Goal: Task Accomplishment & Management: Complete application form

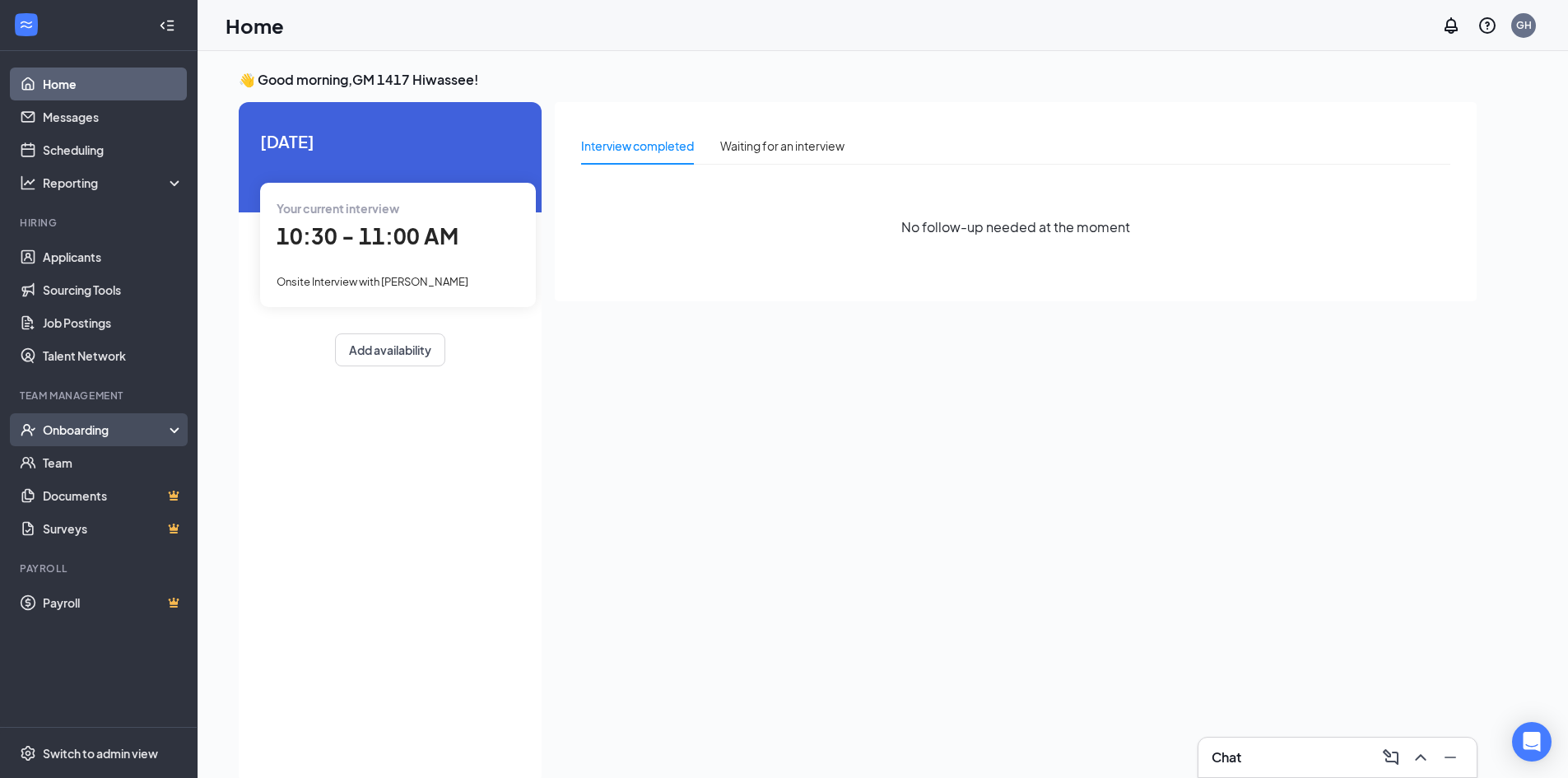
click at [97, 428] on div "Onboarding" at bounding box center [106, 430] width 127 height 16
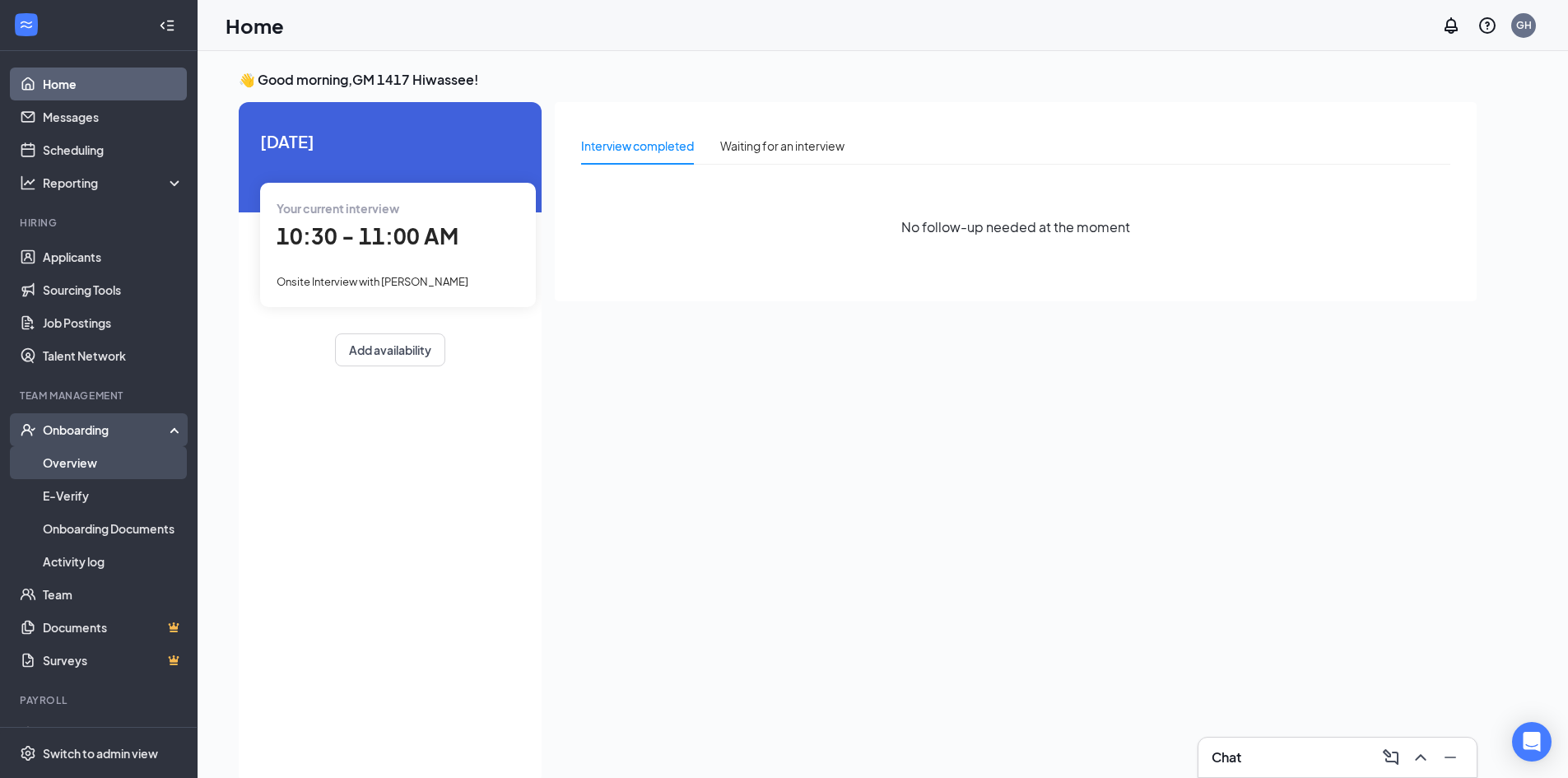
click at [65, 474] on link "Overview" at bounding box center [113, 463] width 141 height 33
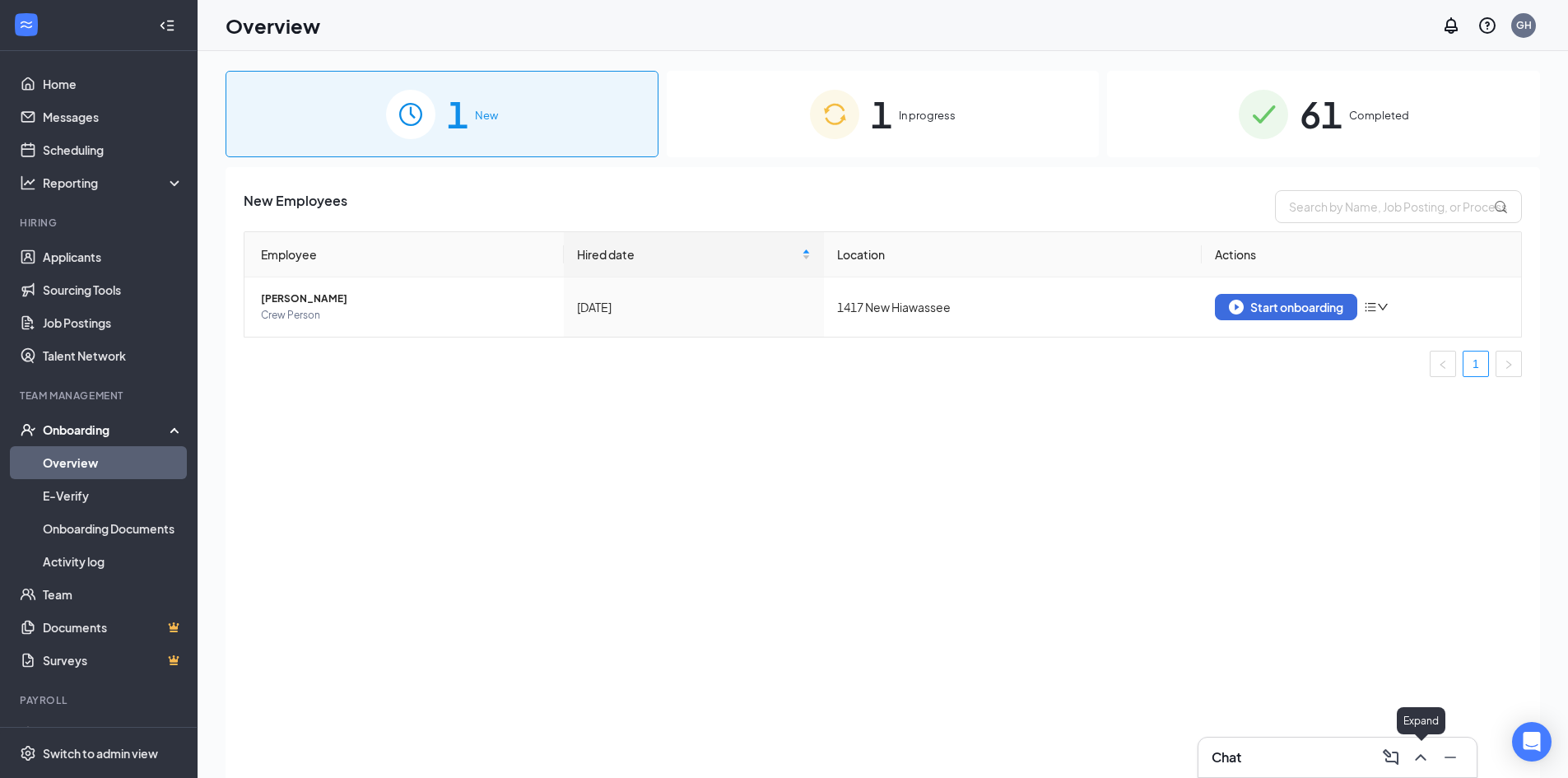
click at [1419, 758] on icon "ChevronUp" at bounding box center [1421, 757] width 11 height 6
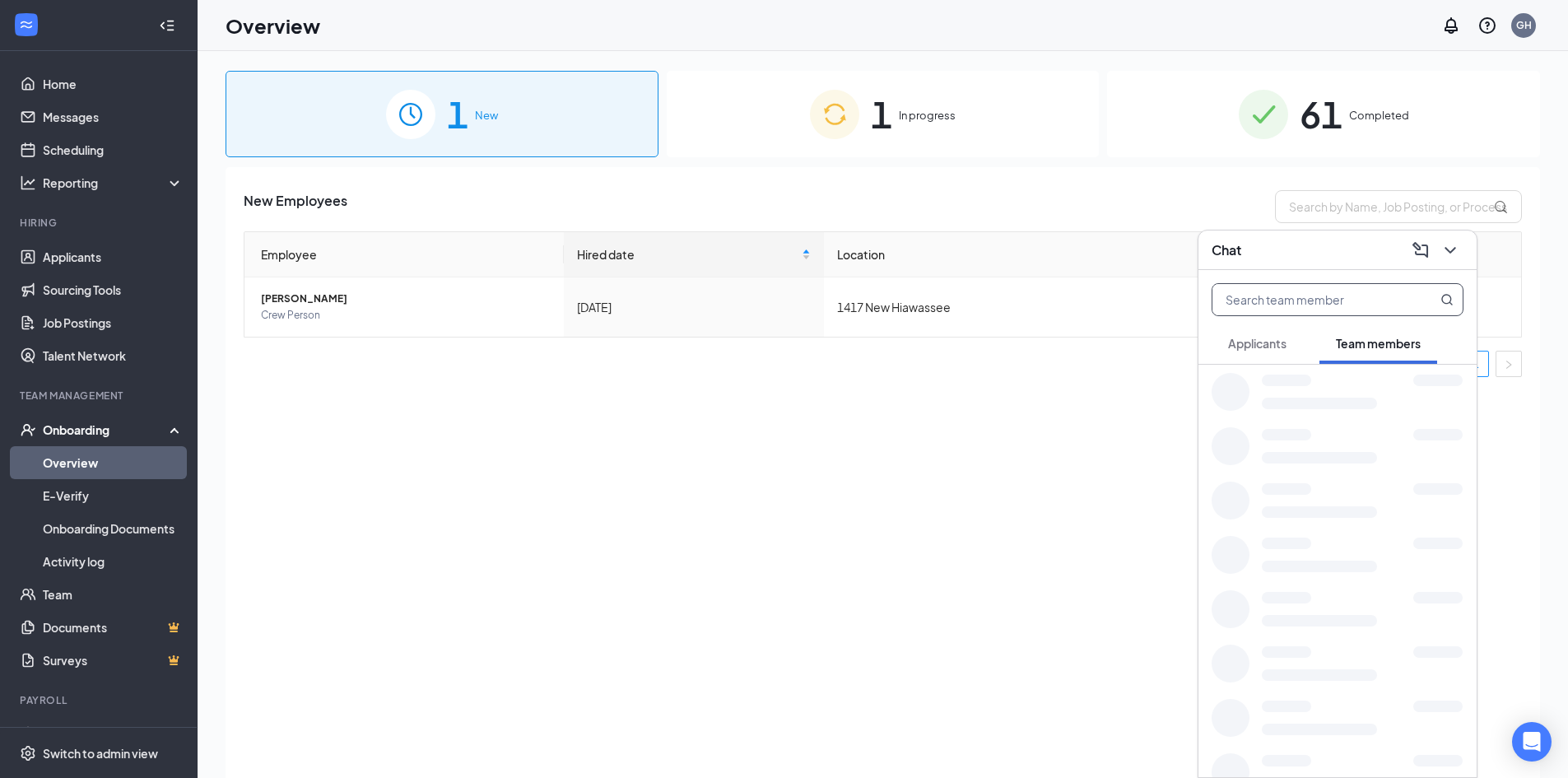
click at [1301, 299] on input "text" at bounding box center [1311, 300] width 195 height 31
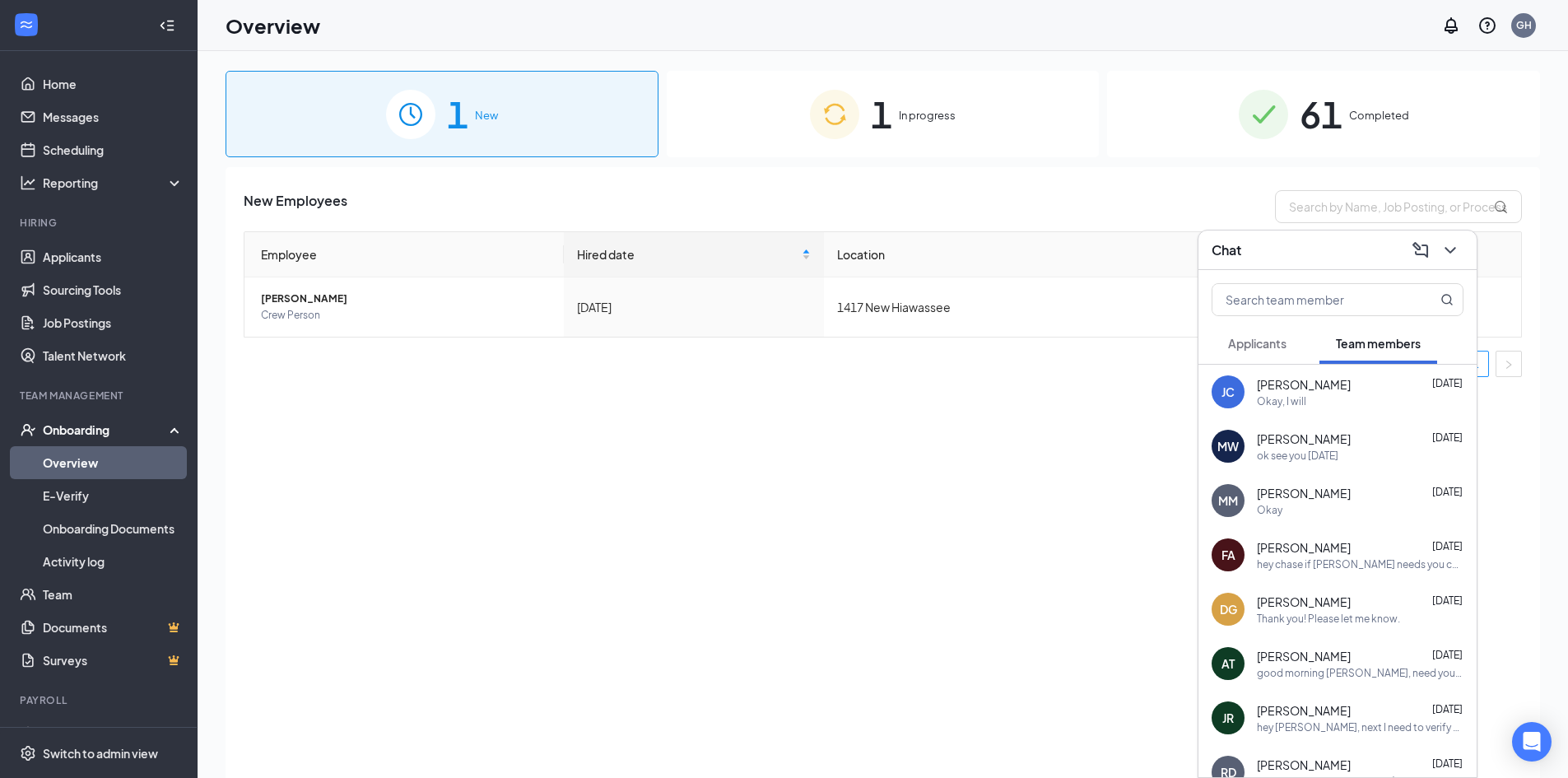
click at [1312, 510] on div "Okay" at bounding box center [1360, 510] width 206 height 14
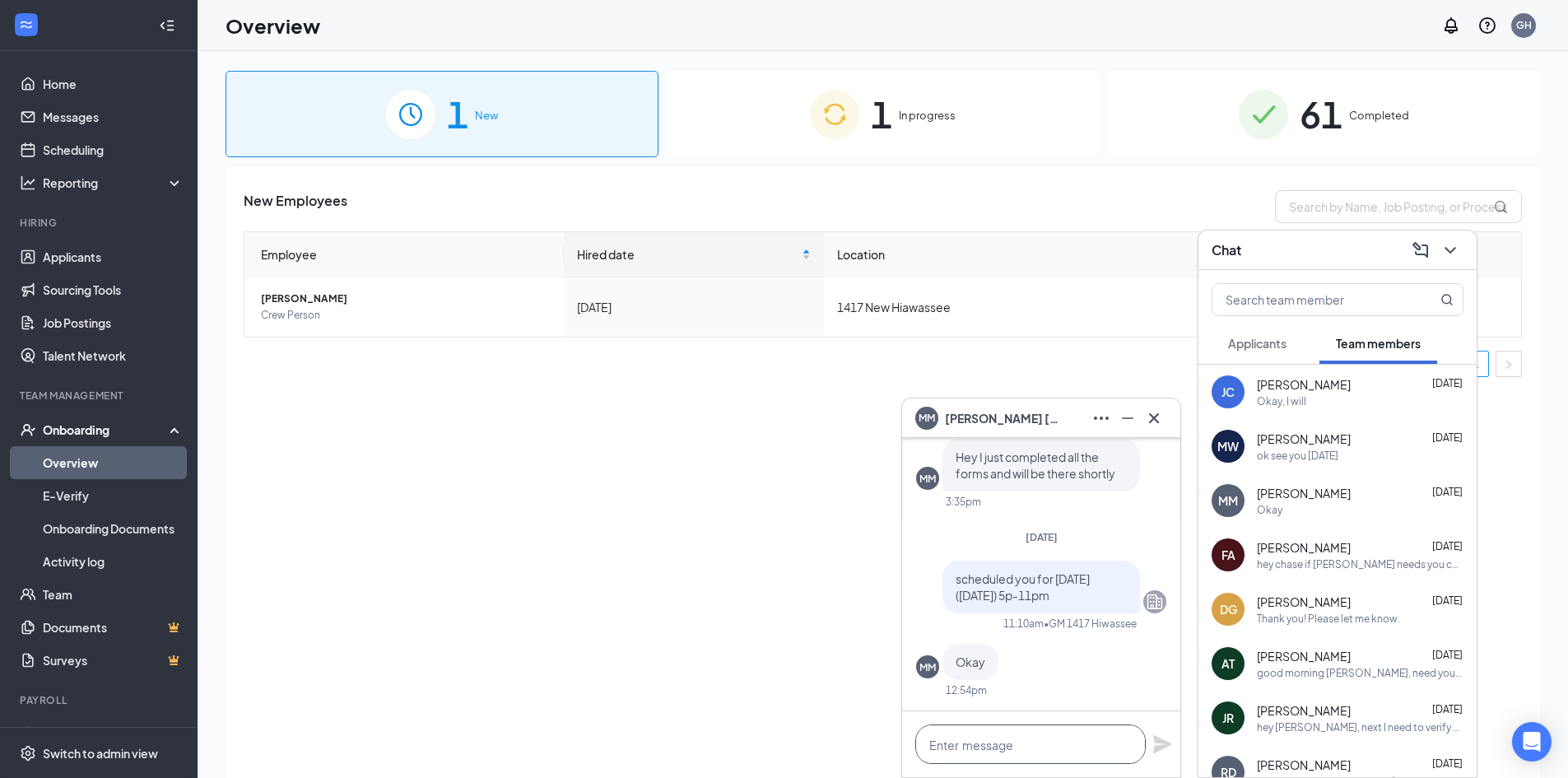
click at [996, 737] on textarea at bounding box center [1030, 744] width 231 height 39
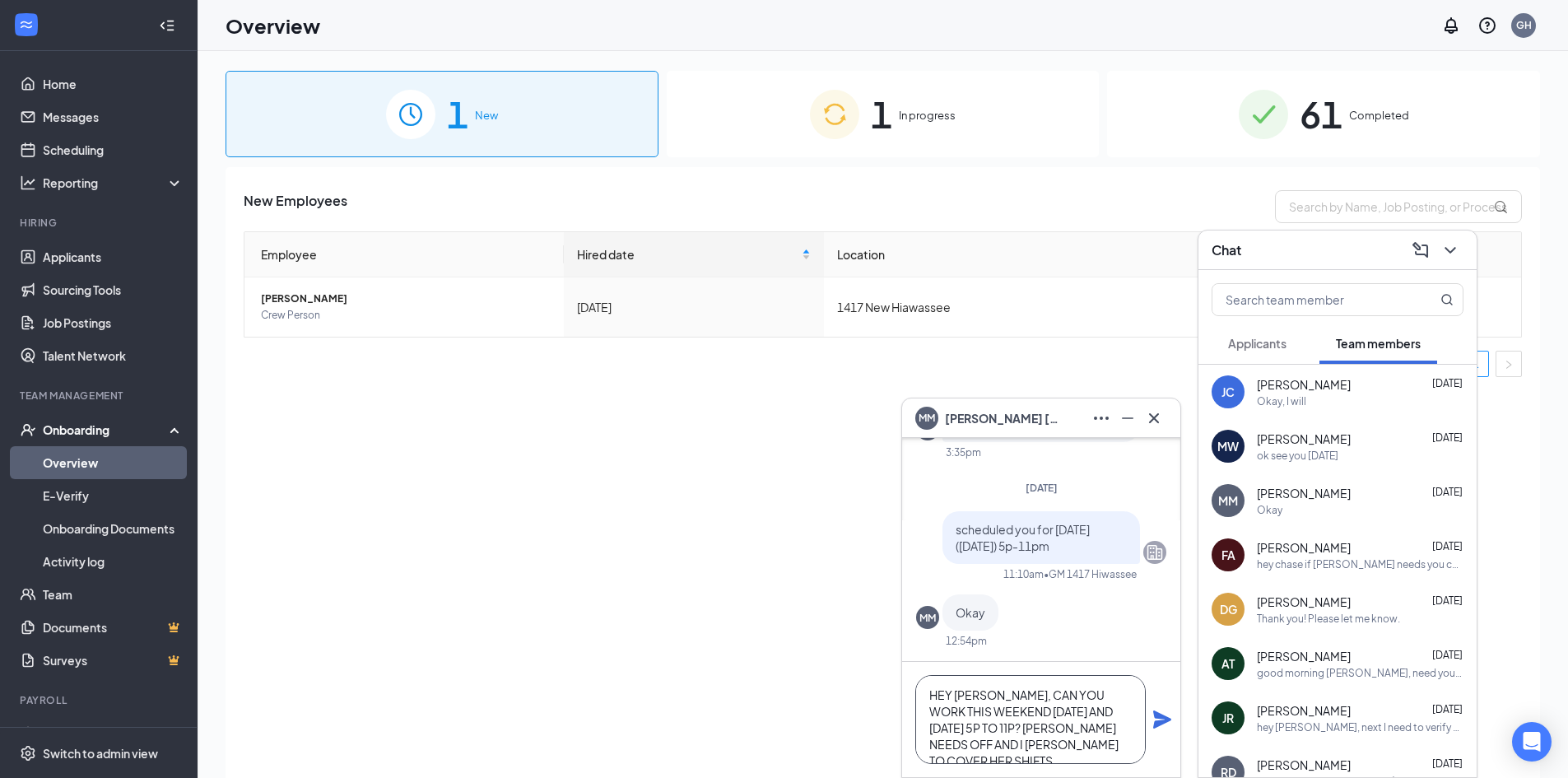
click at [945, 745] on textarea "HEY [PERSON_NAME], CAN YOU WORK THIS WEEKEND [DATE] AND [DATE] 5P TO 11P? [PERS…" at bounding box center [1030, 720] width 231 height 89
type textarea "HEY [PERSON_NAME], CAN YOU WORK THIS WEEKEND [DATE] AND [DATE] 5P TO 11P? [PERS…"
click at [1164, 719] on icon "Plane" at bounding box center [1163, 720] width 18 height 18
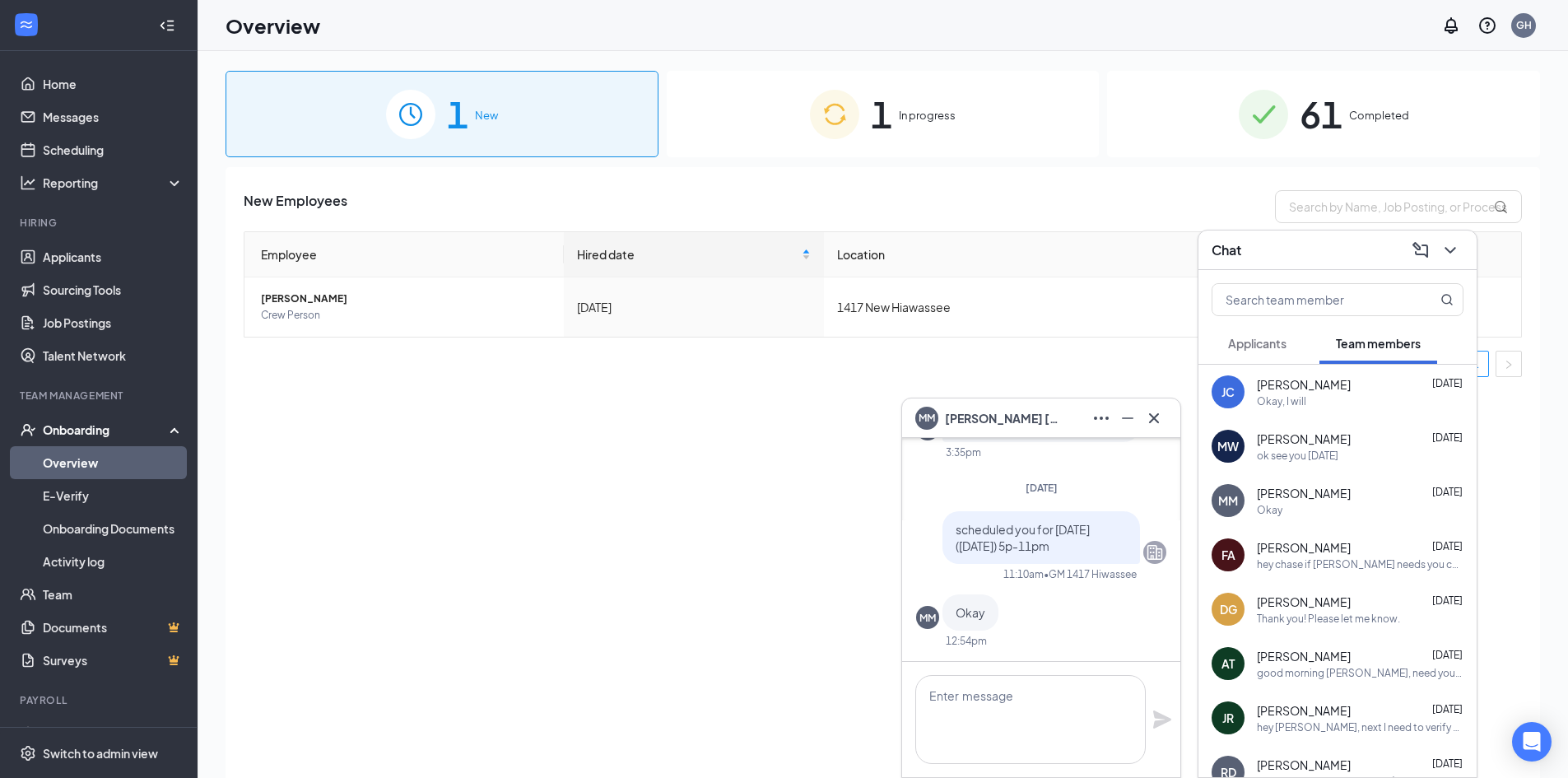
scroll to position [0, 0]
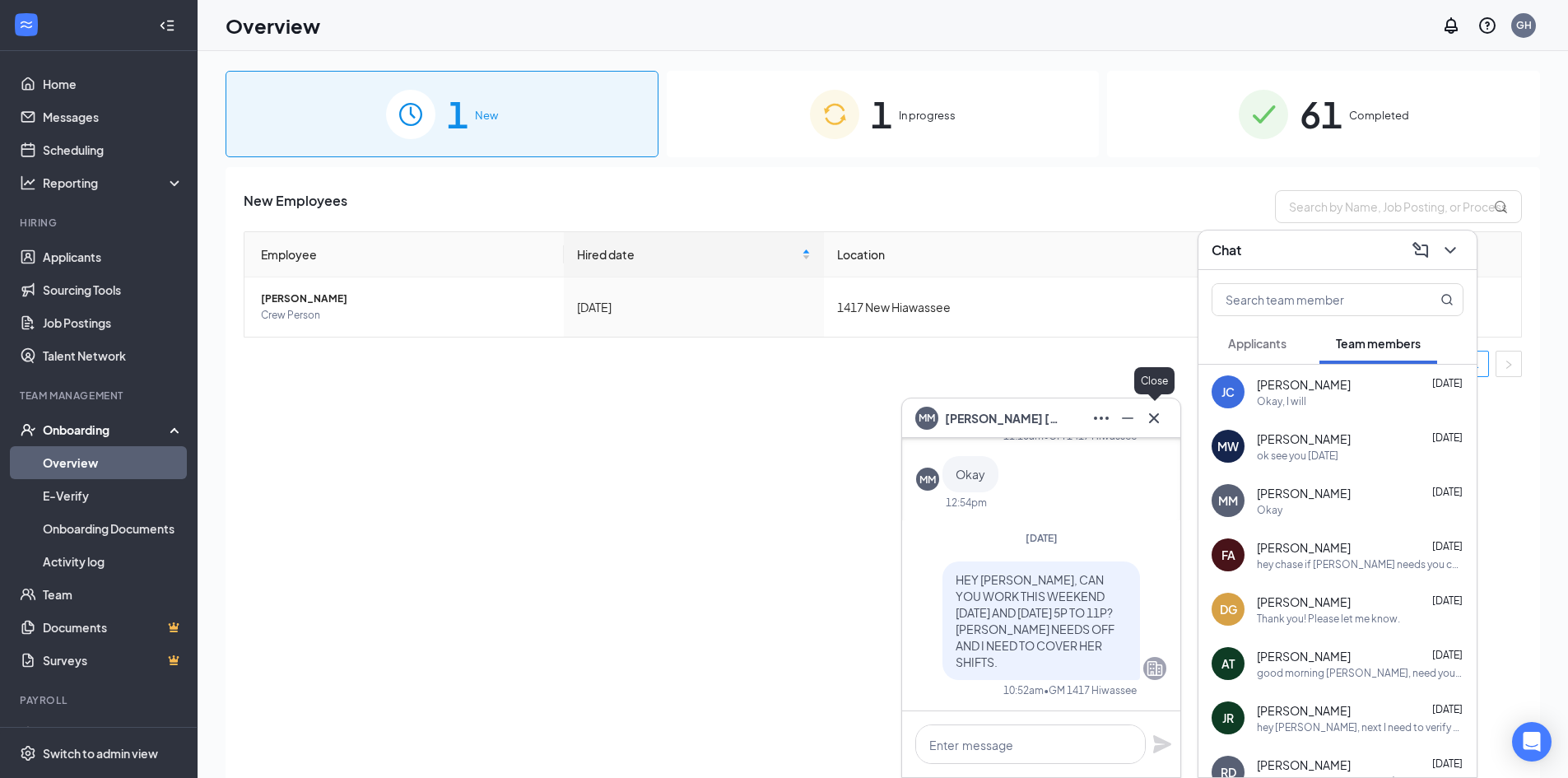
click at [1155, 416] on icon "Cross" at bounding box center [1155, 418] width 20 height 20
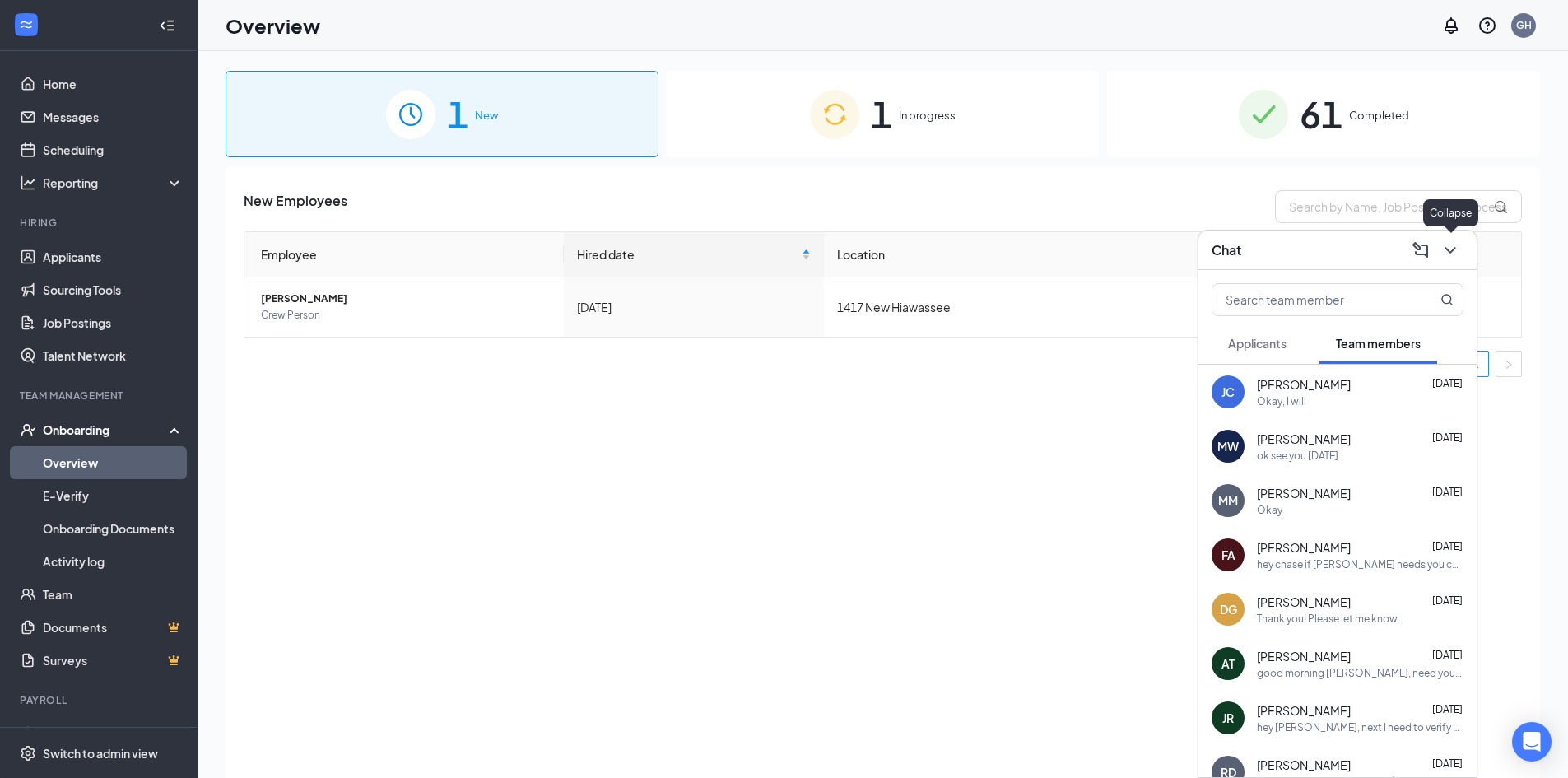
click at [1452, 253] on icon "ChevronDown" at bounding box center [1451, 250] width 20 height 20
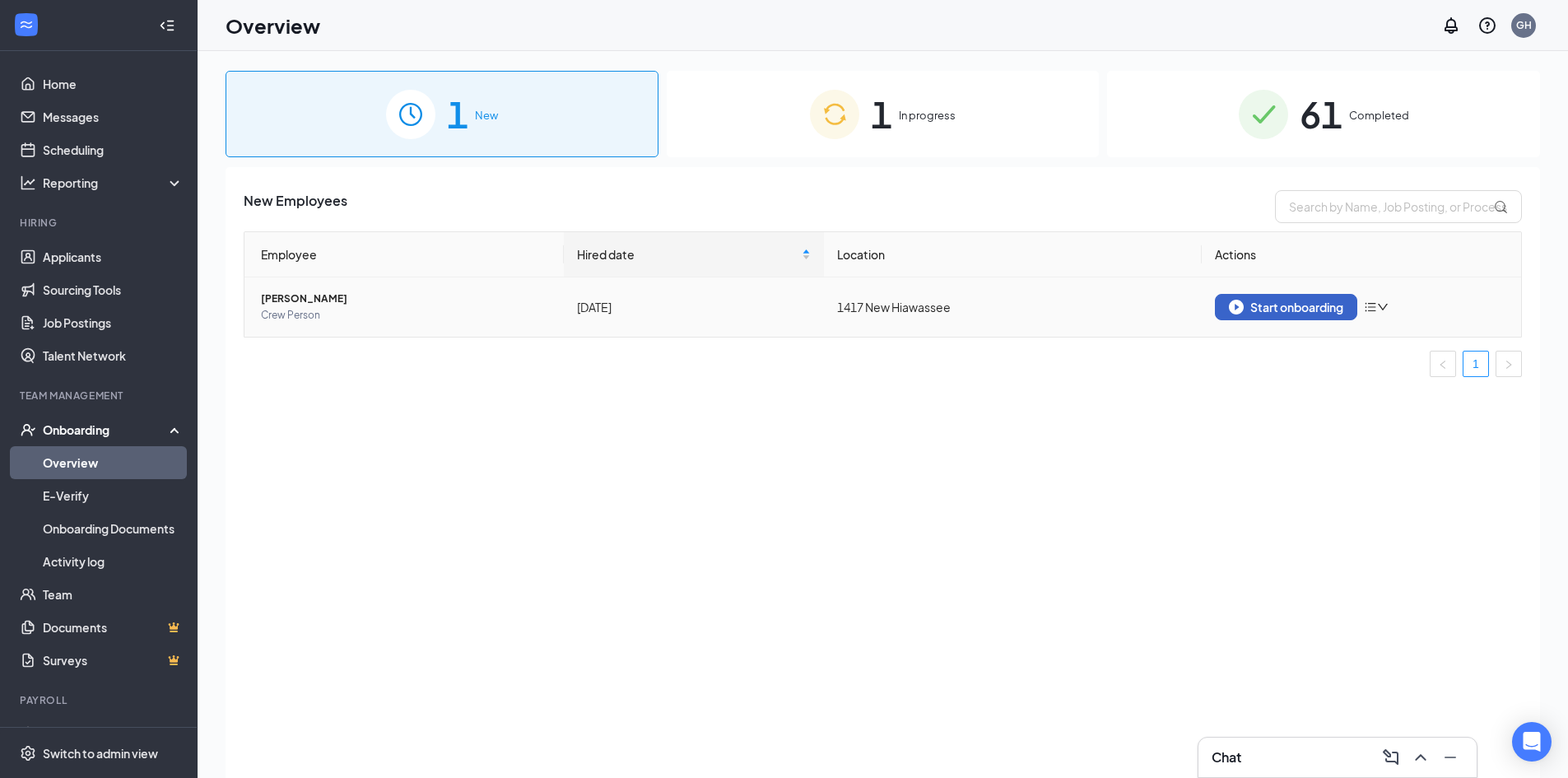
click at [1298, 300] on div "Start onboarding" at bounding box center [1286, 307] width 114 height 15
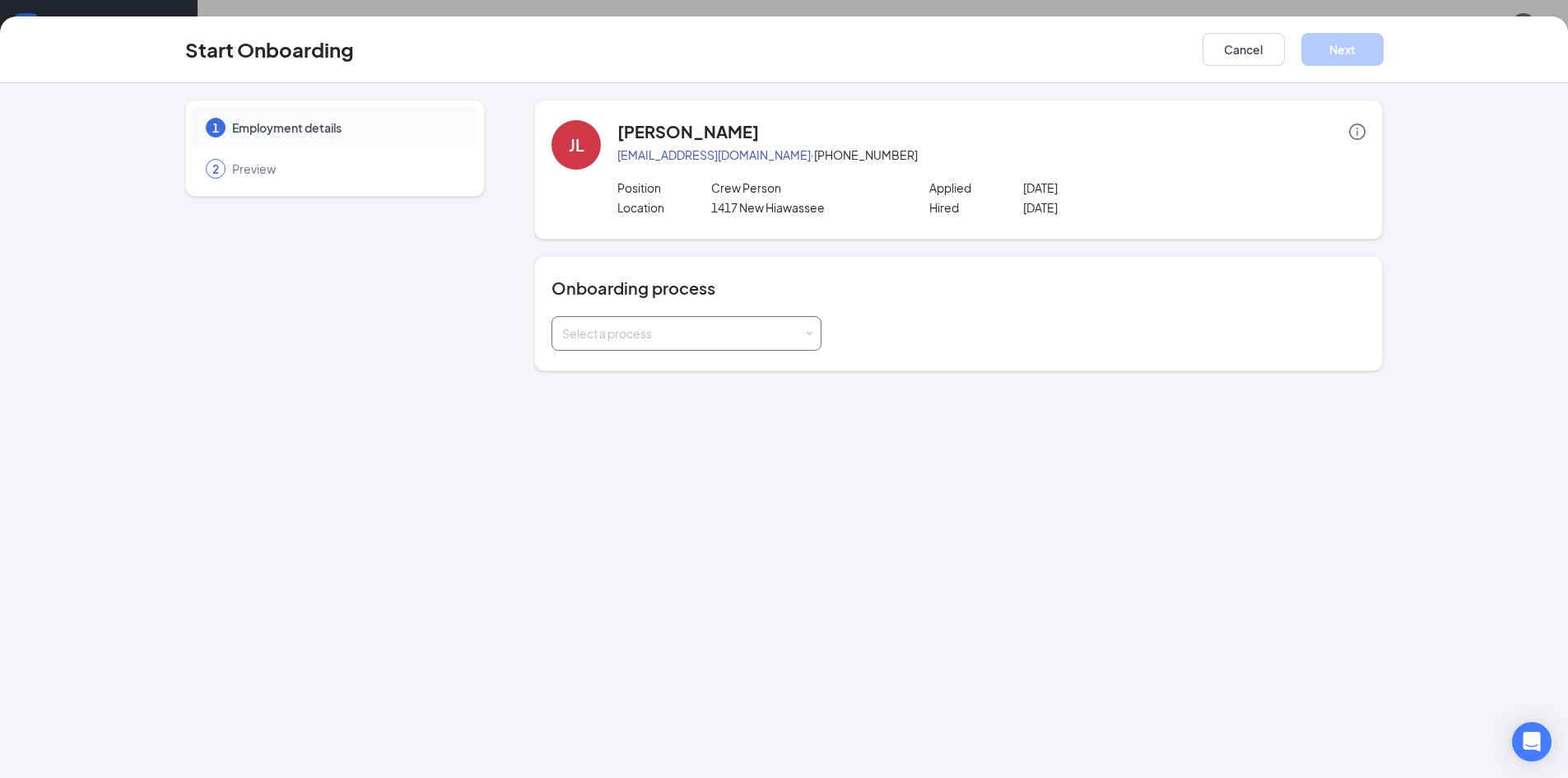
click at [809, 331] on span at bounding box center [810, 334] width 7 height 7
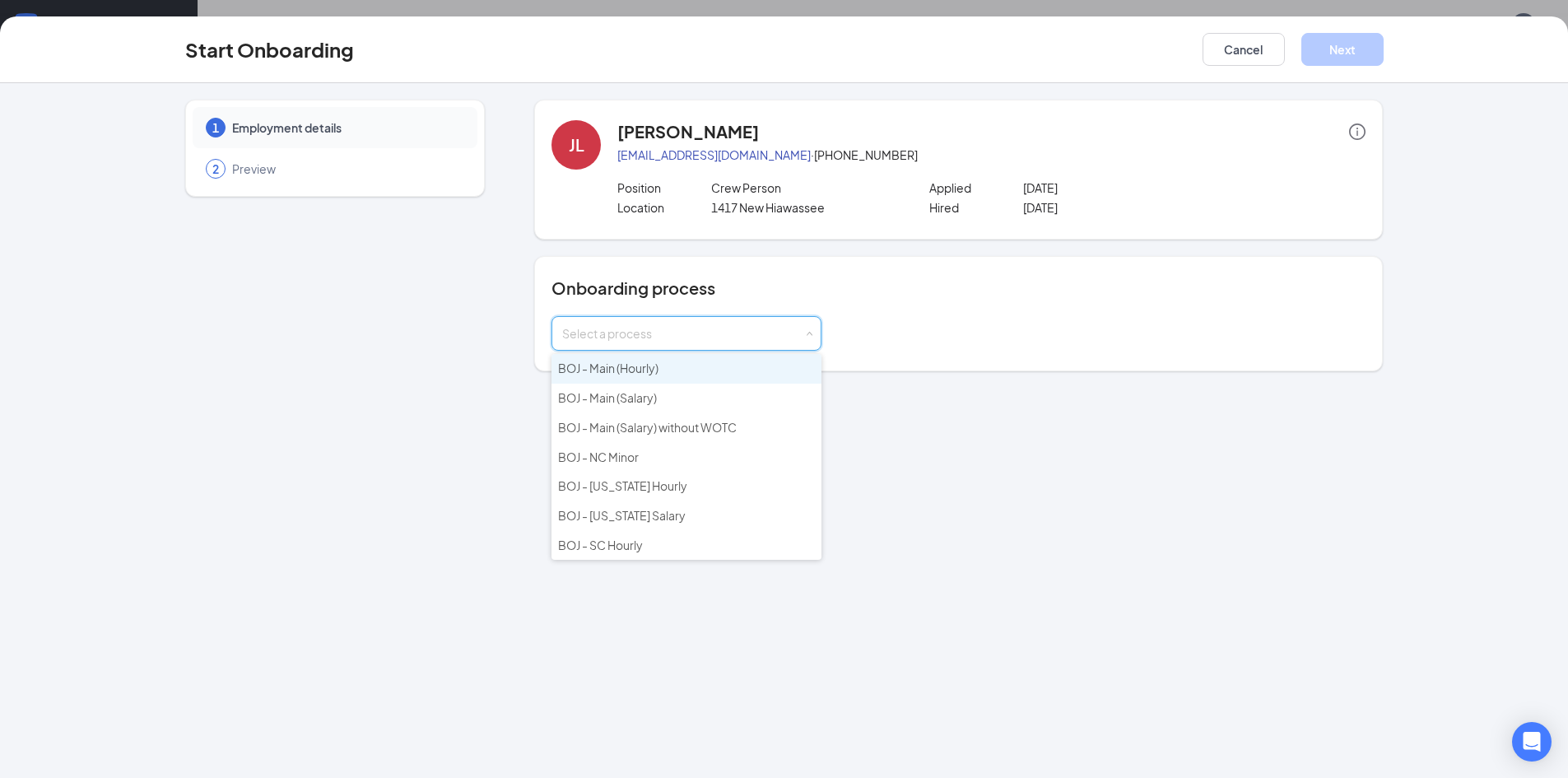
click at [664, 373] on li "BOJ - Main (Hourly)" at bounding box center [686, 369] width 270 height 29
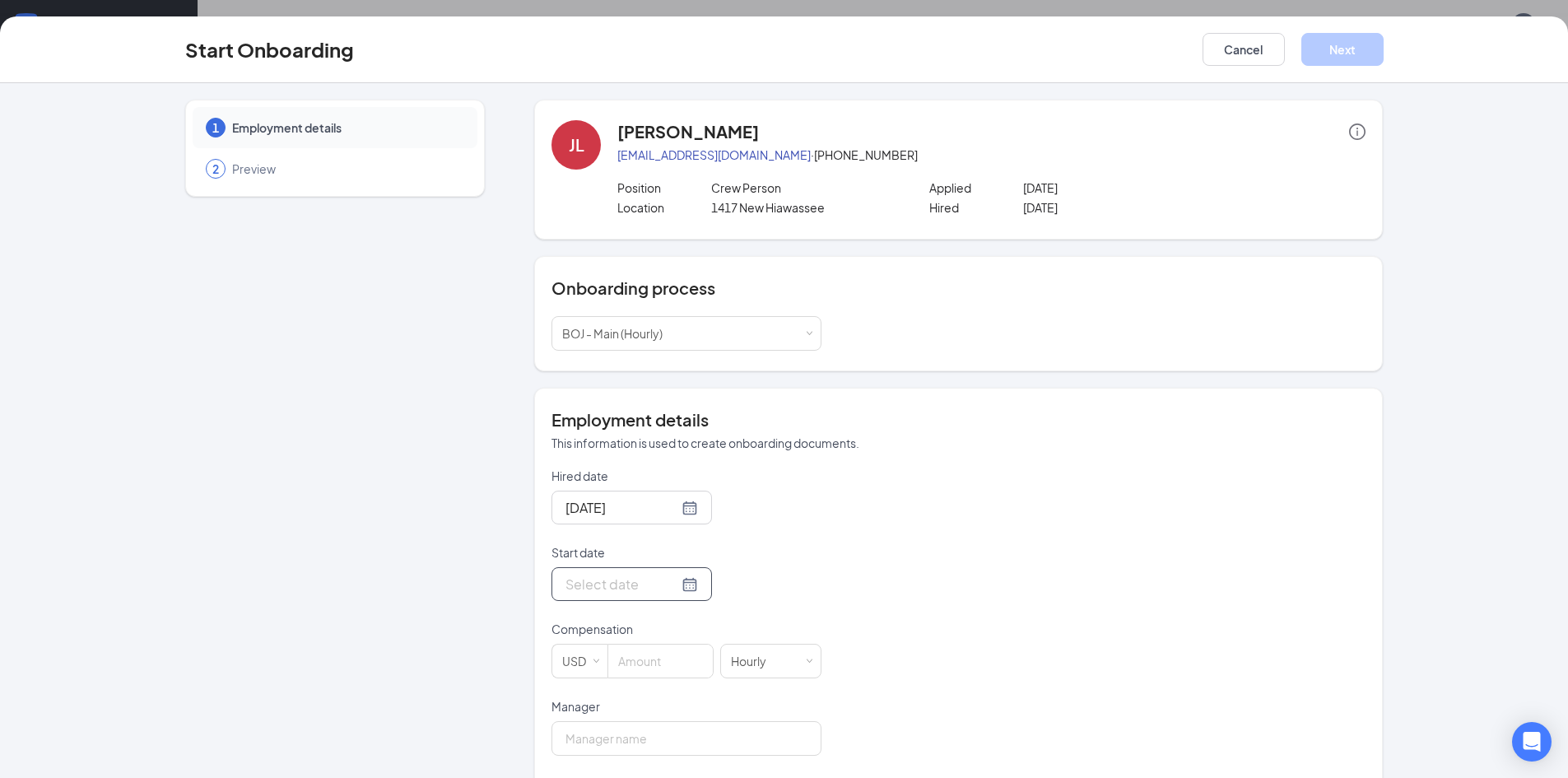
click at [671, 588] on div at bounding box center [632, 584] width 132 height 21
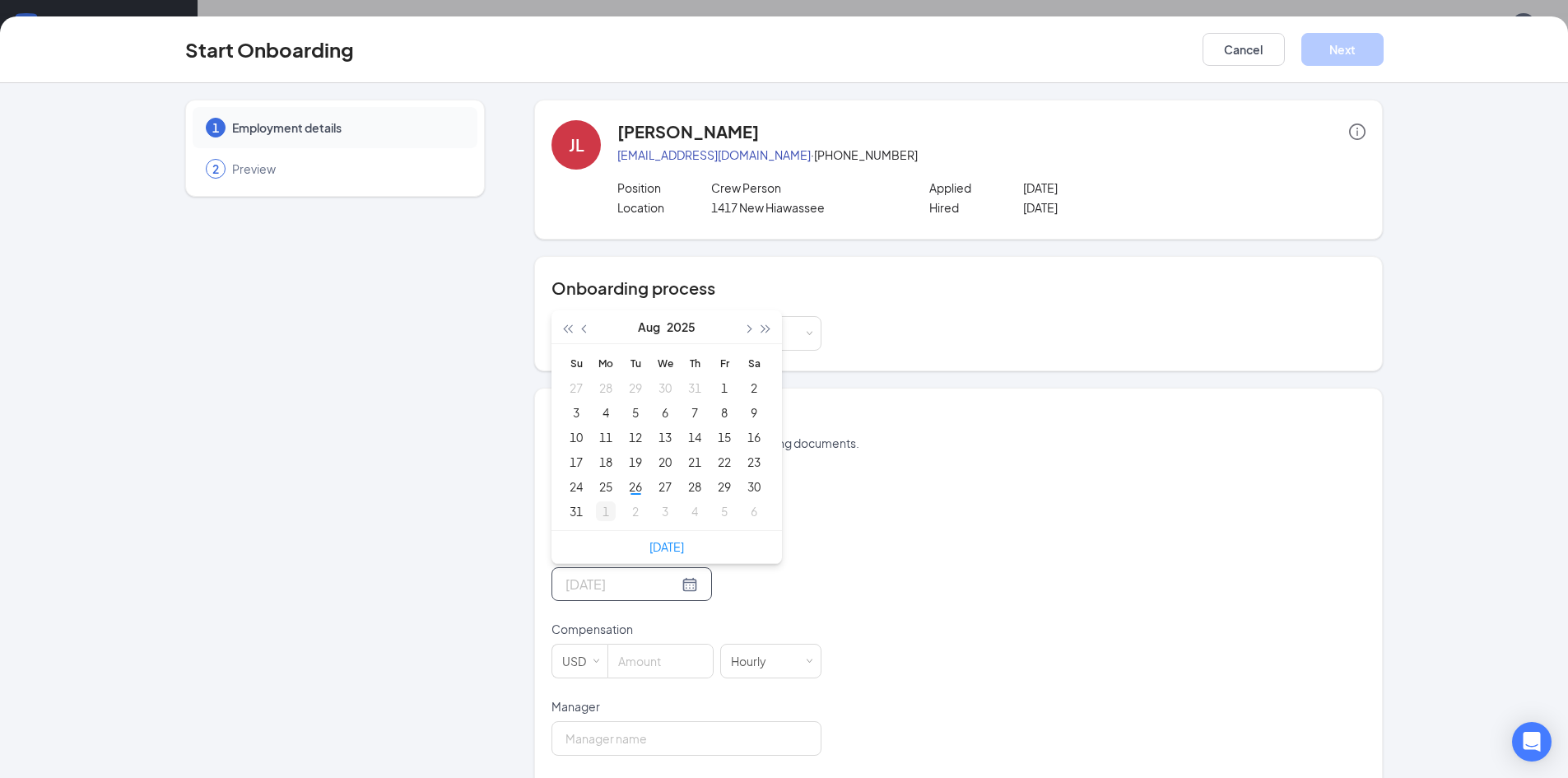
type input "[DATE]"
click at [596, 515] on div "1" at bounding box center [606, 511] width 20 height 20
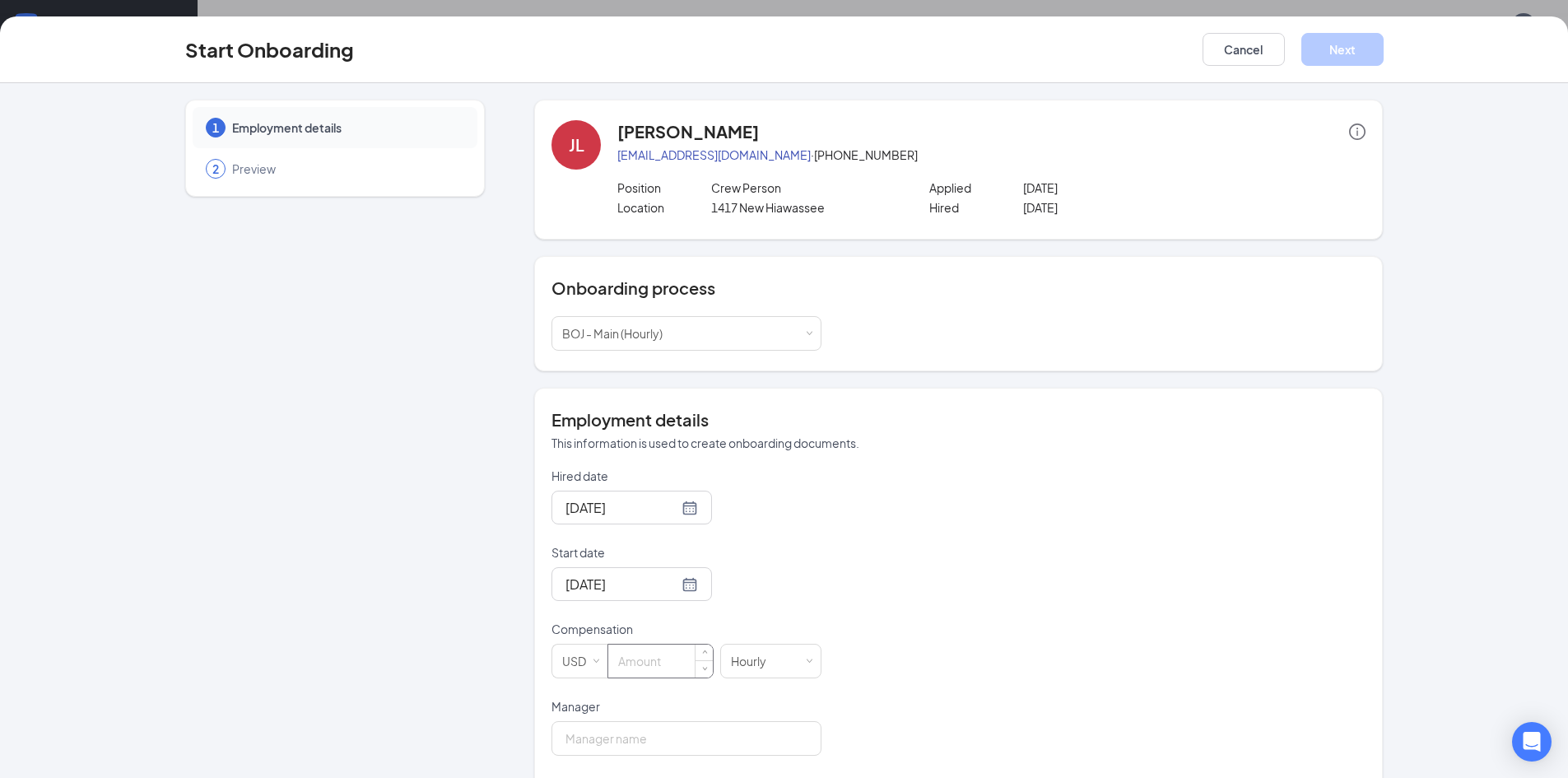
click at [650, 666] on input at bounding box center [661, 661] width 105 height 33
type input "14"
click at [666, 747] on input "Manager" at bounding box center [686, 739] width 270 height 35
type input "[PERSON_NAME]"
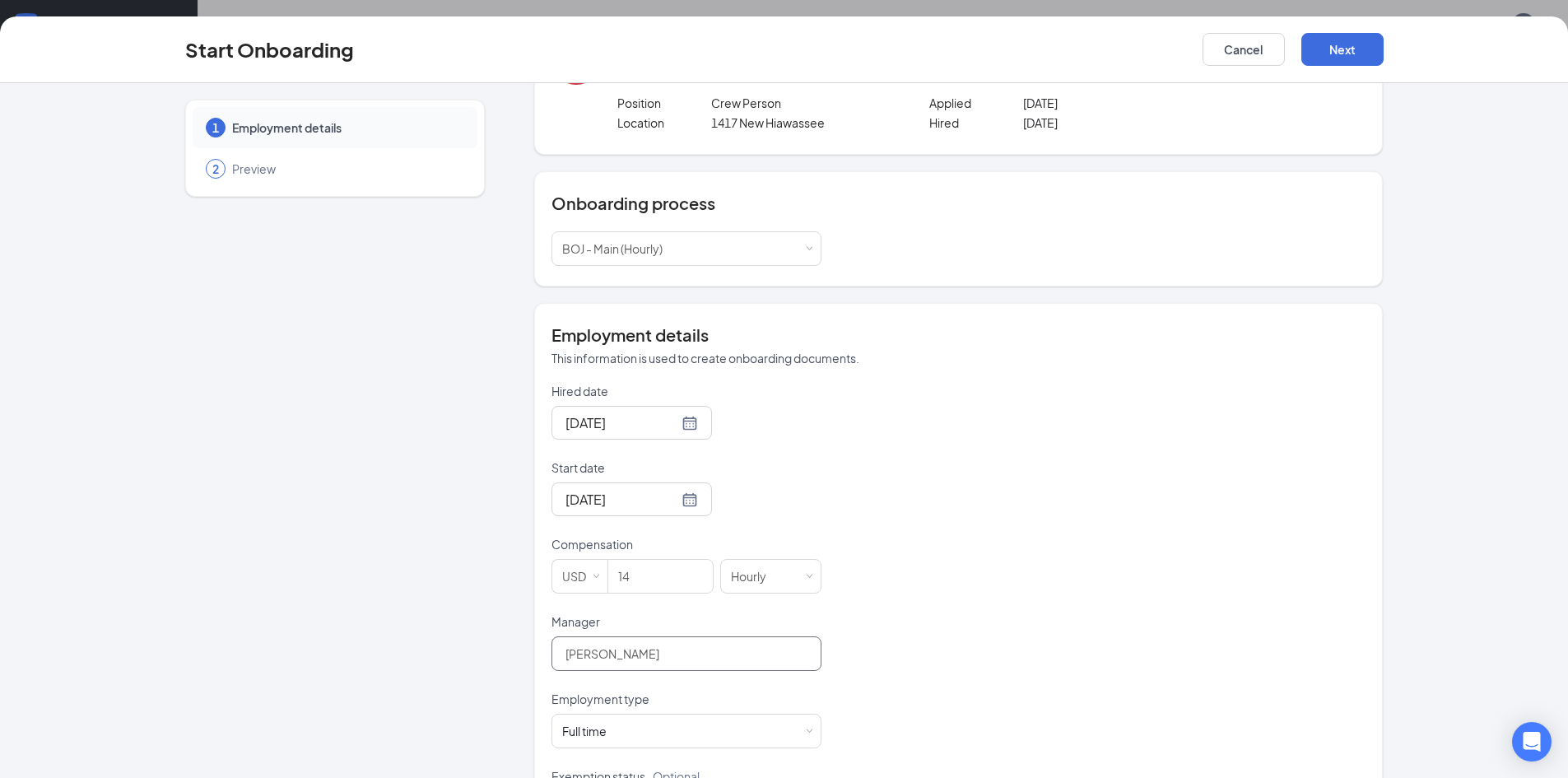
scroll to position [247, 0]
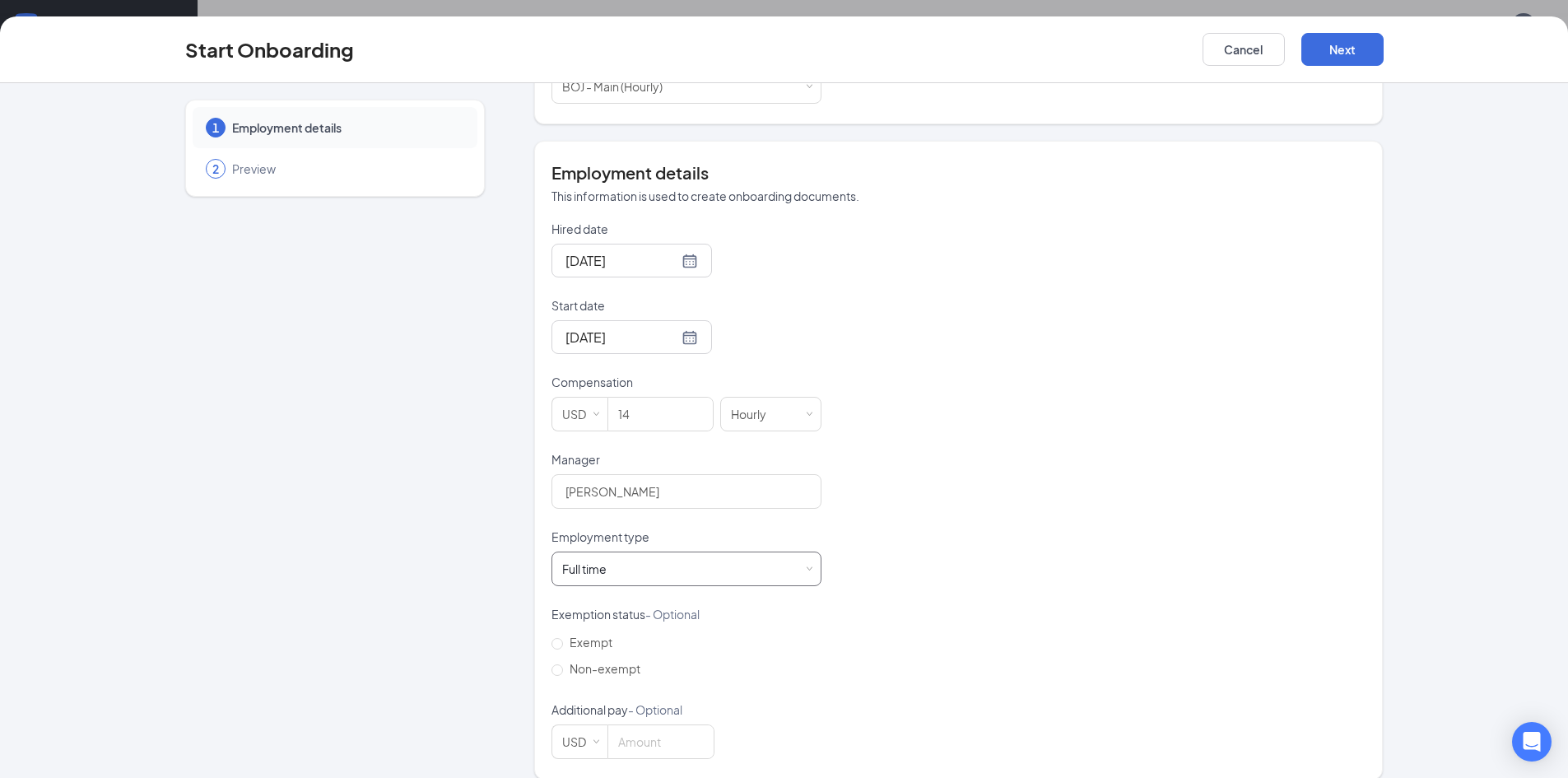
click at [806, 567] on span at bounding box center [810, 570] width 7 height 7
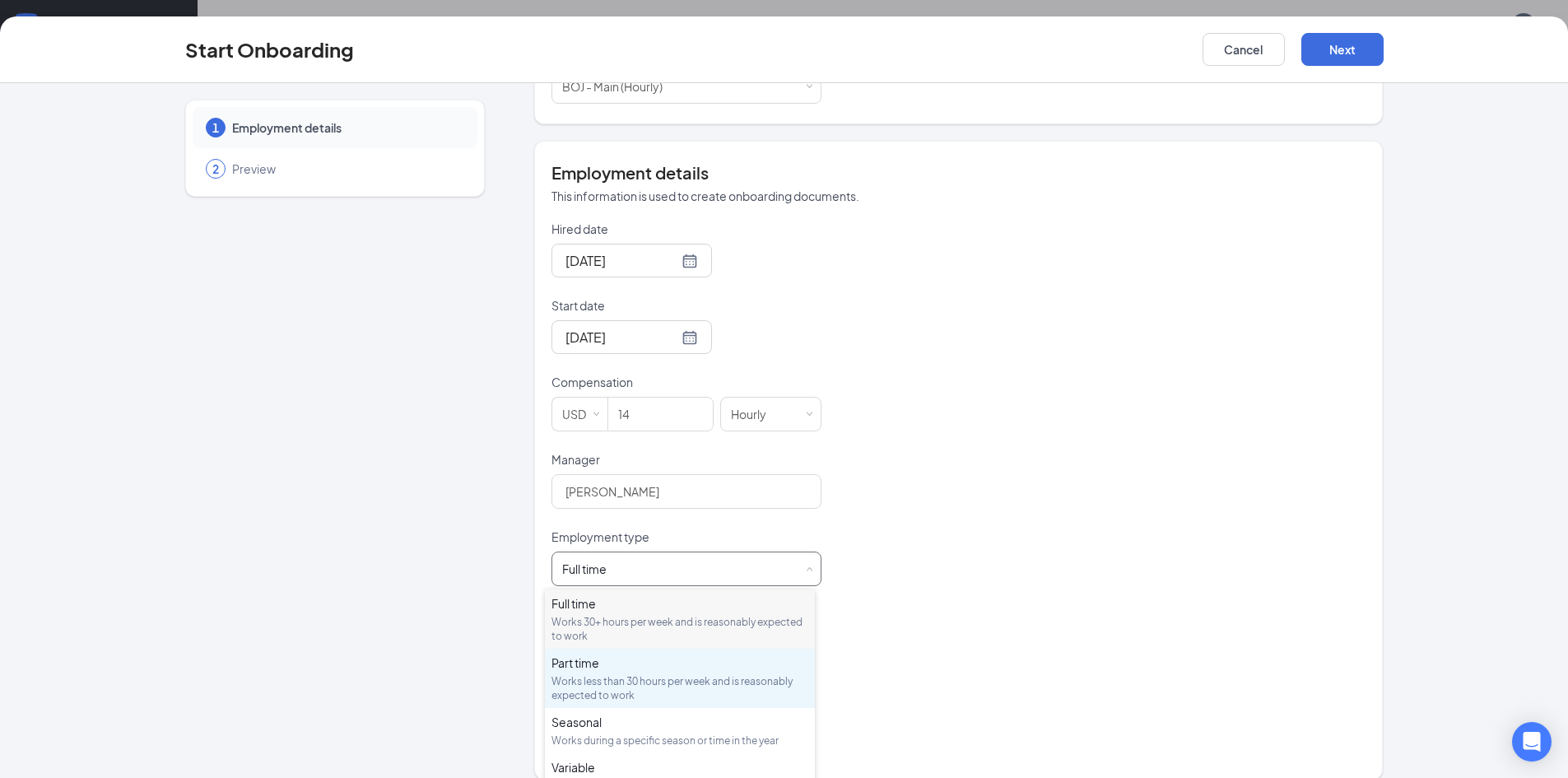
click at [614, 687] on div "Works less than 30 hours per week and is reasonably expected to work" at bounding box center [679, 689] width 256 height 28
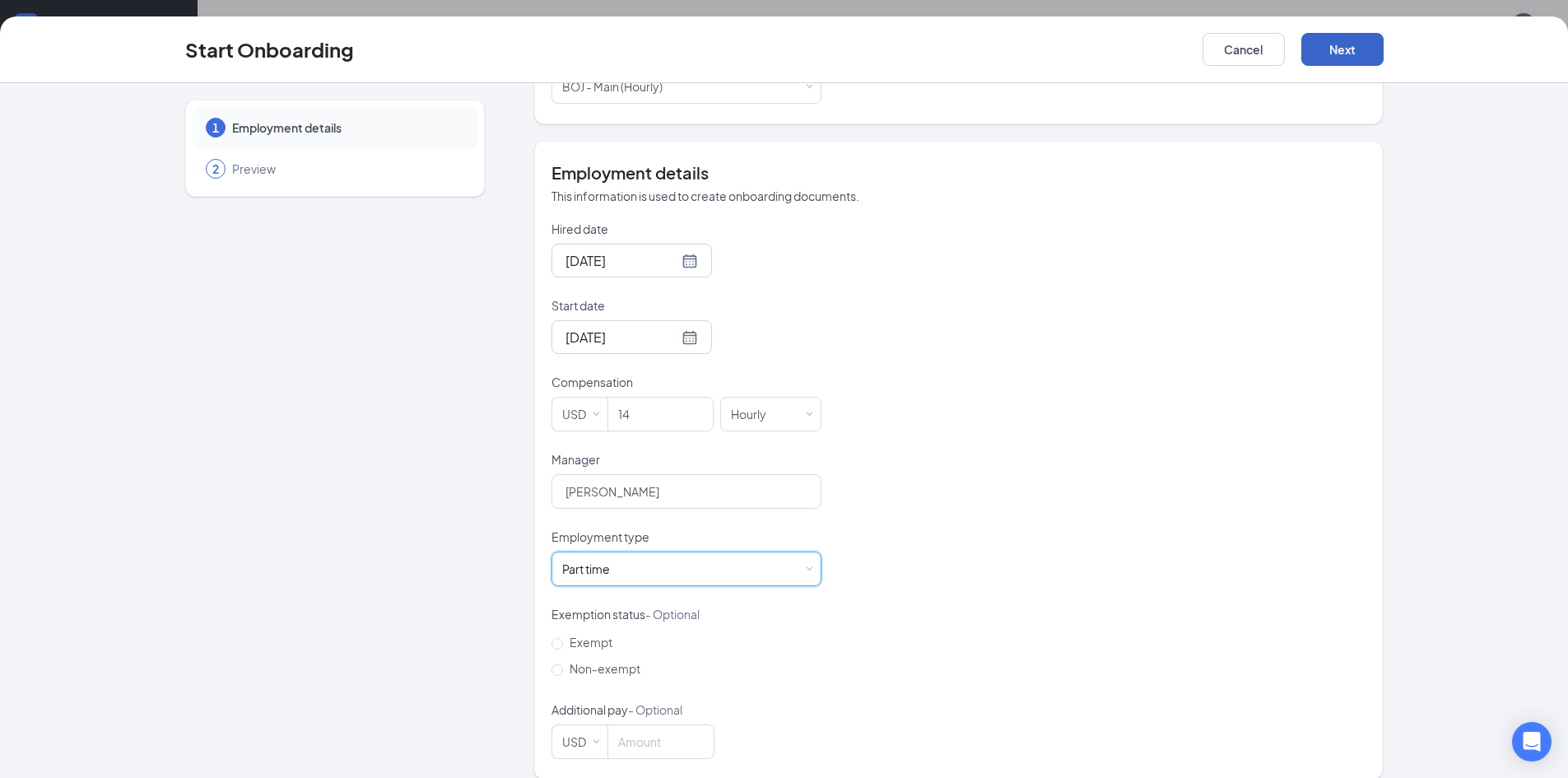
click at [1348, 48] on button "Next" at bounding box center [1343, 49] width 82 height 33
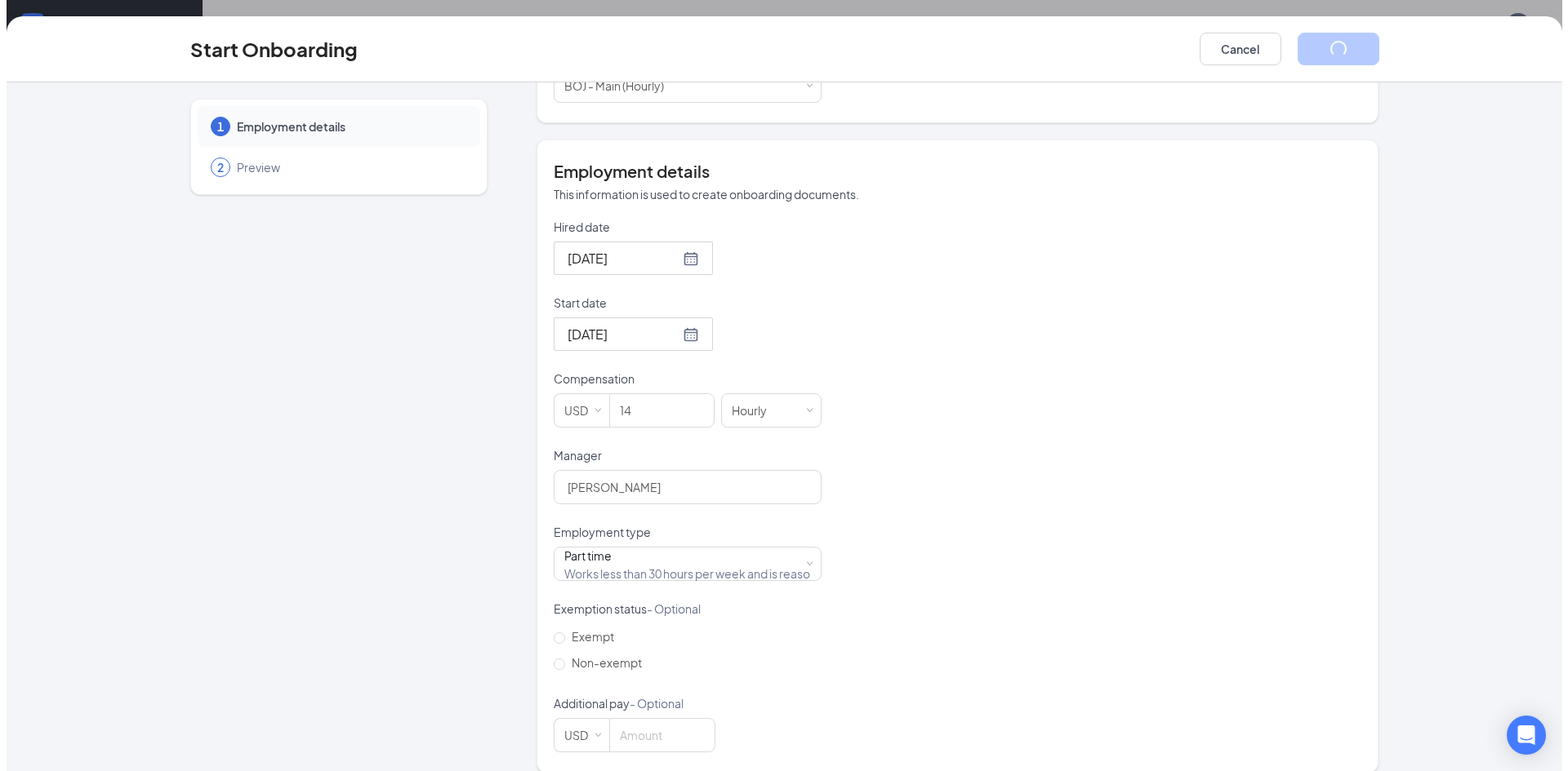
scroll to position [0, 0]
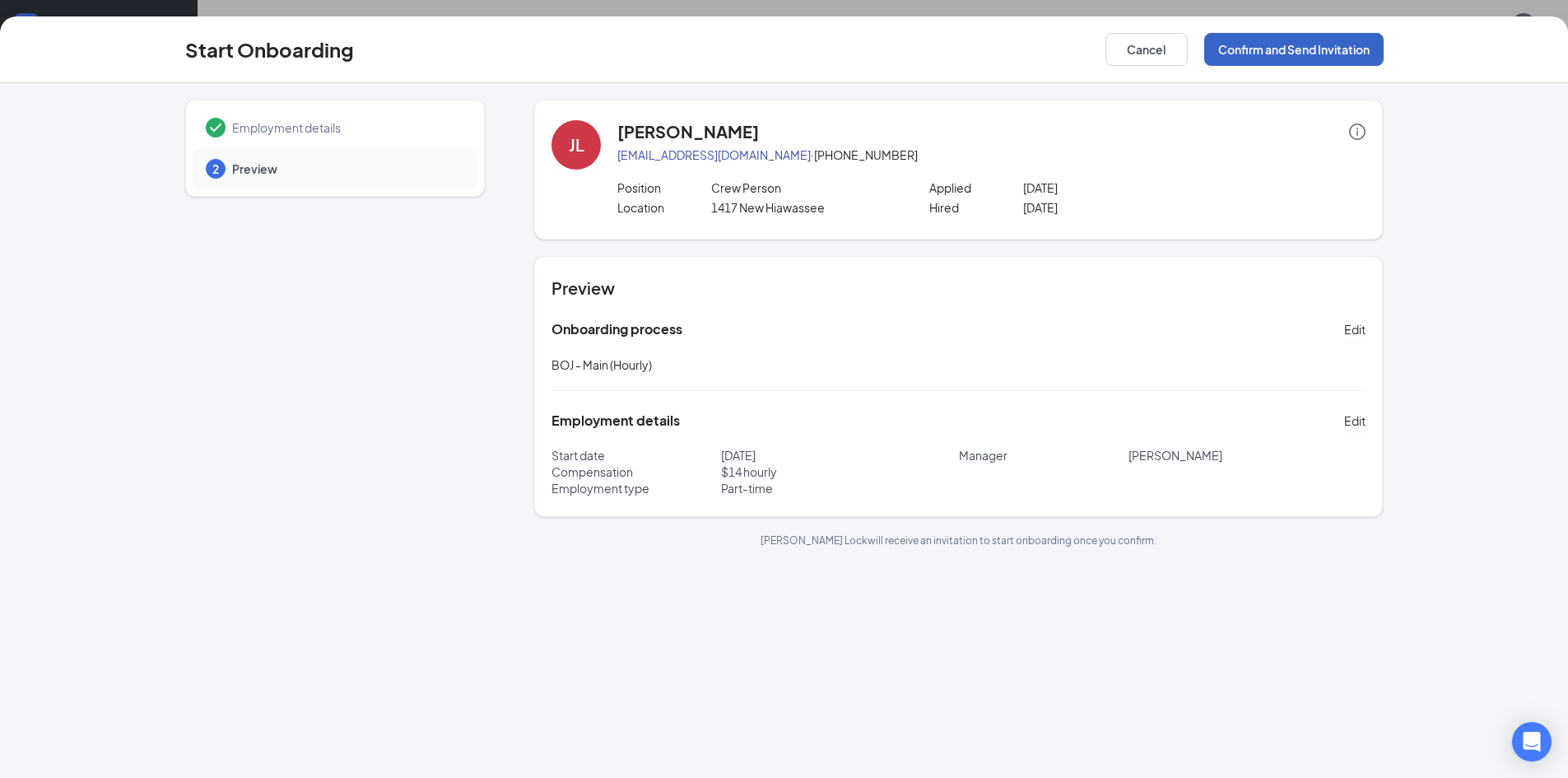
click at [1305, 47] on button "Confirm and Send Invitation" at bounding box center [1294, 49] width 180 height 33
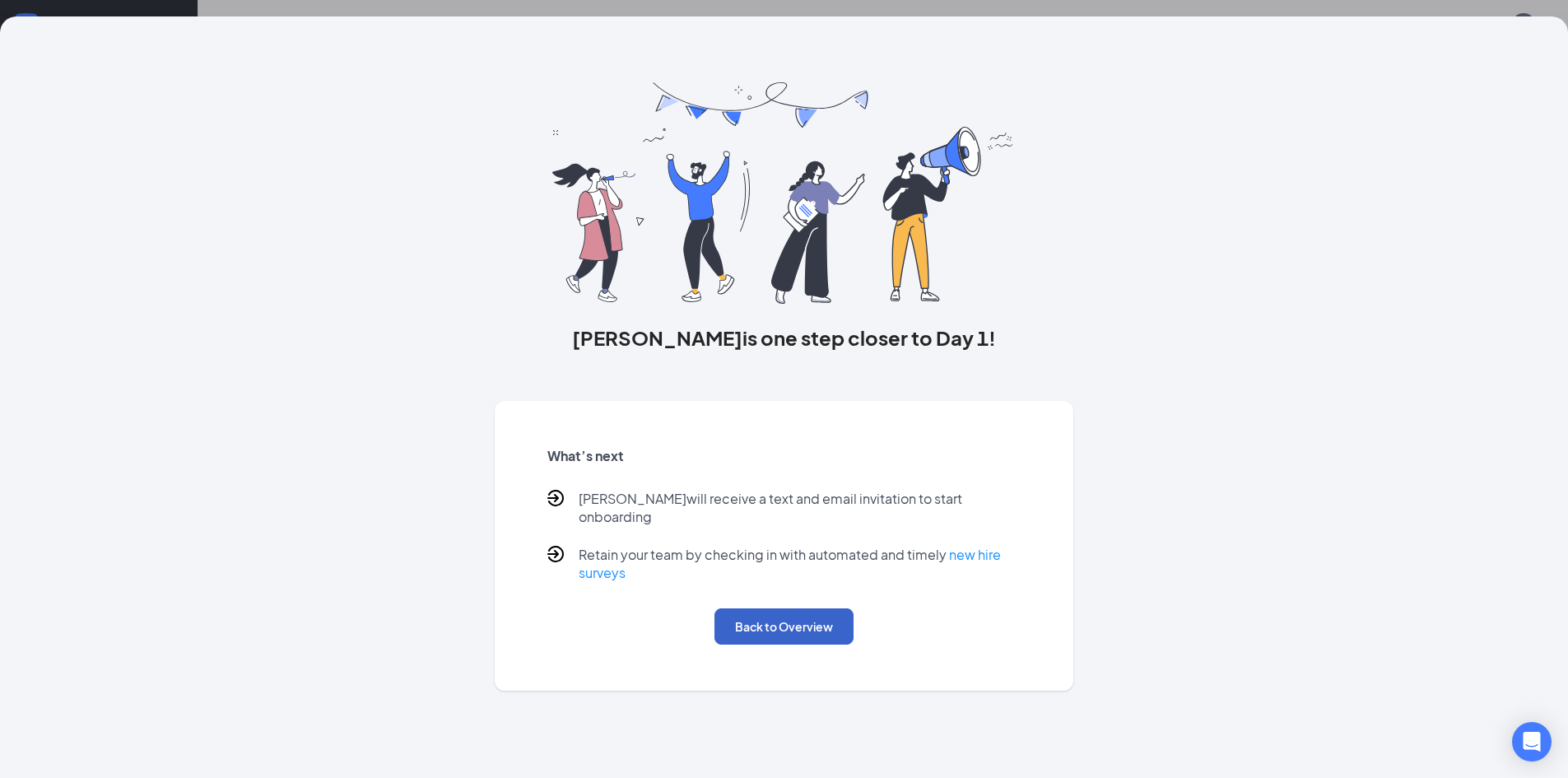
click at [794, 615] on button "Back to Overview" at bounding box center [784, 627] width 139 height 37
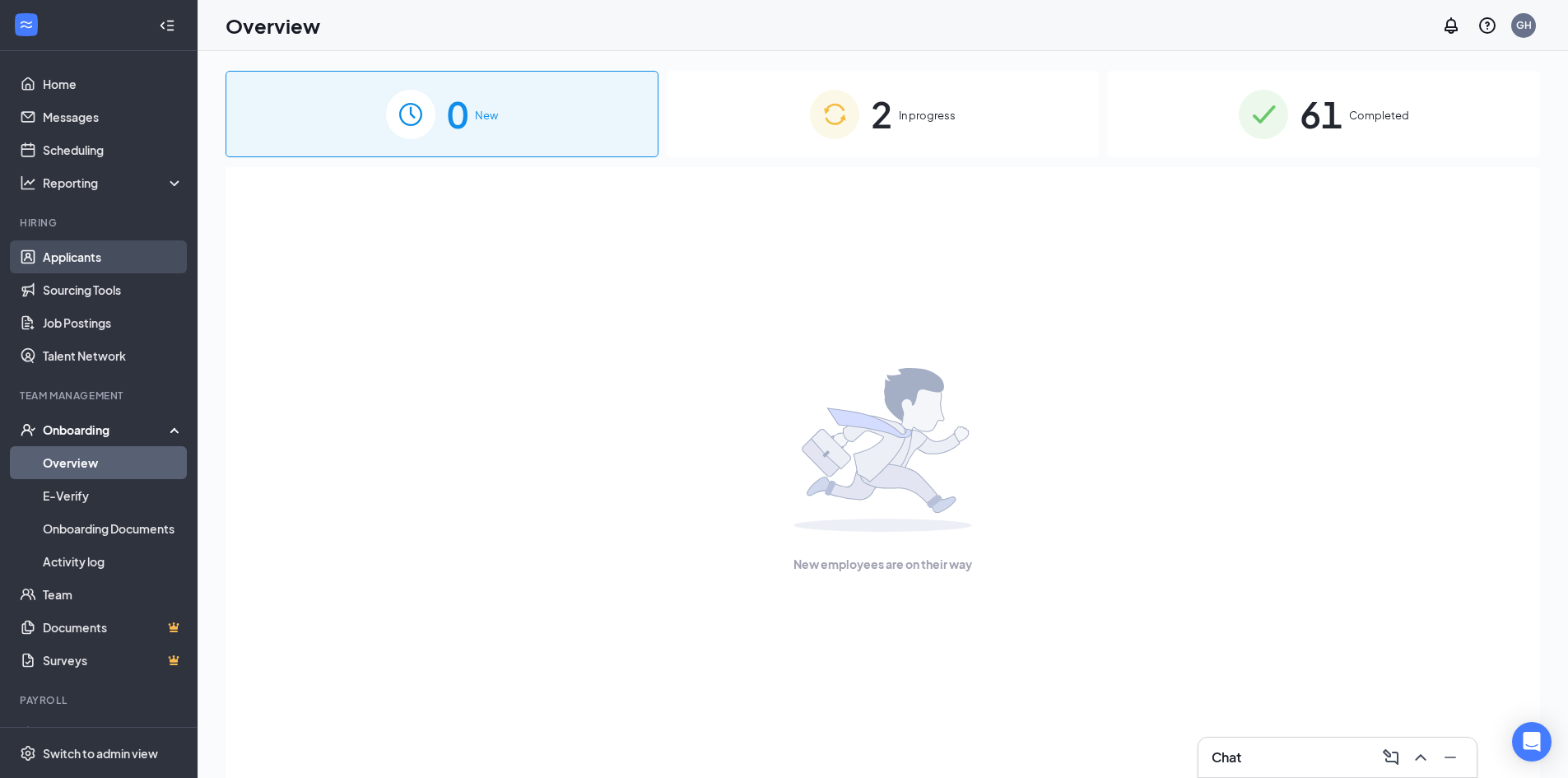
click at [102, 255] on link "Applicants" at bounding box center [113, 257] width 141 height 33
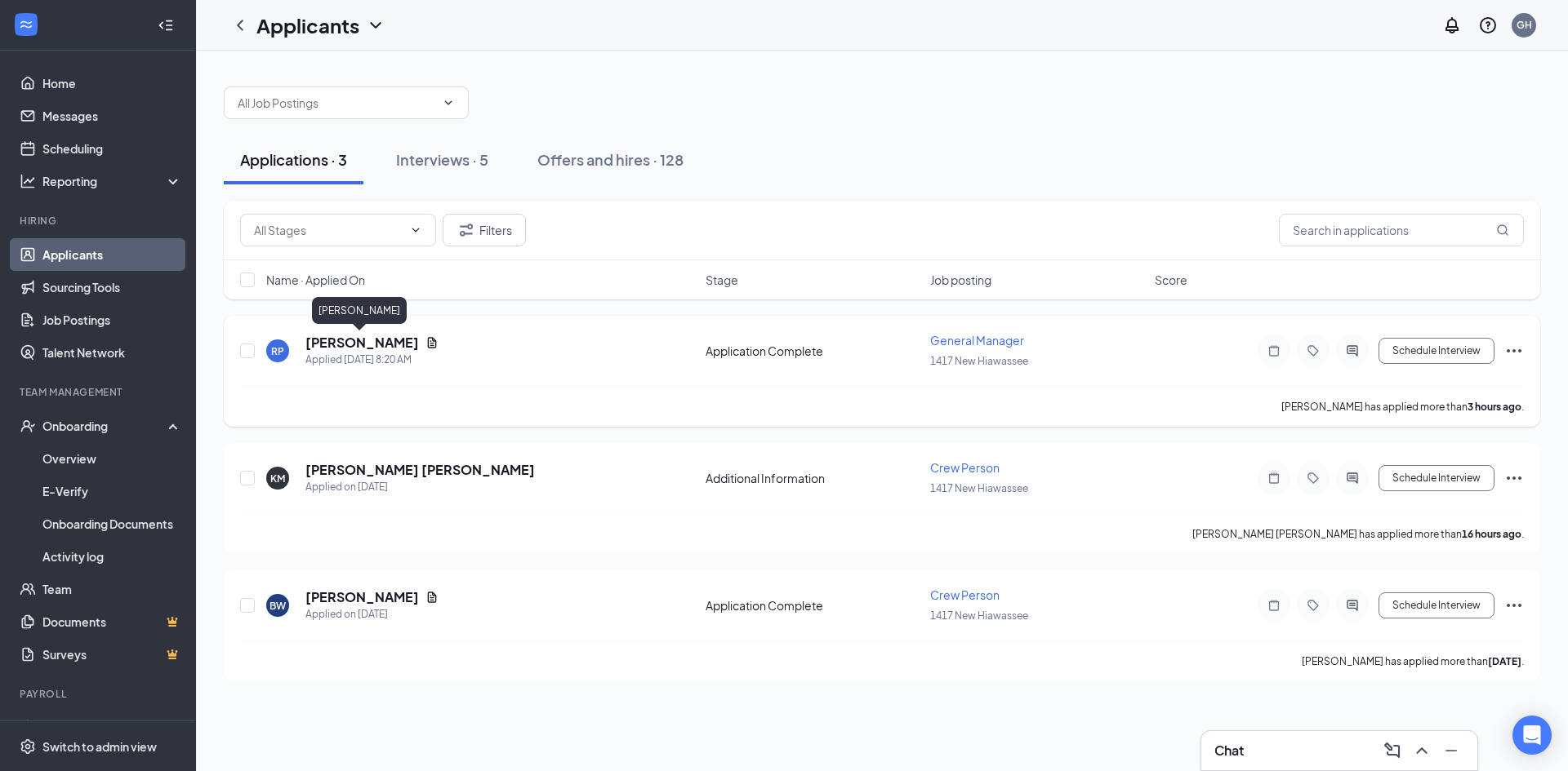
click at [339, 345] on h5 "[PERSON_NAME]" at bounding box center [361, 343] width 113 height 18
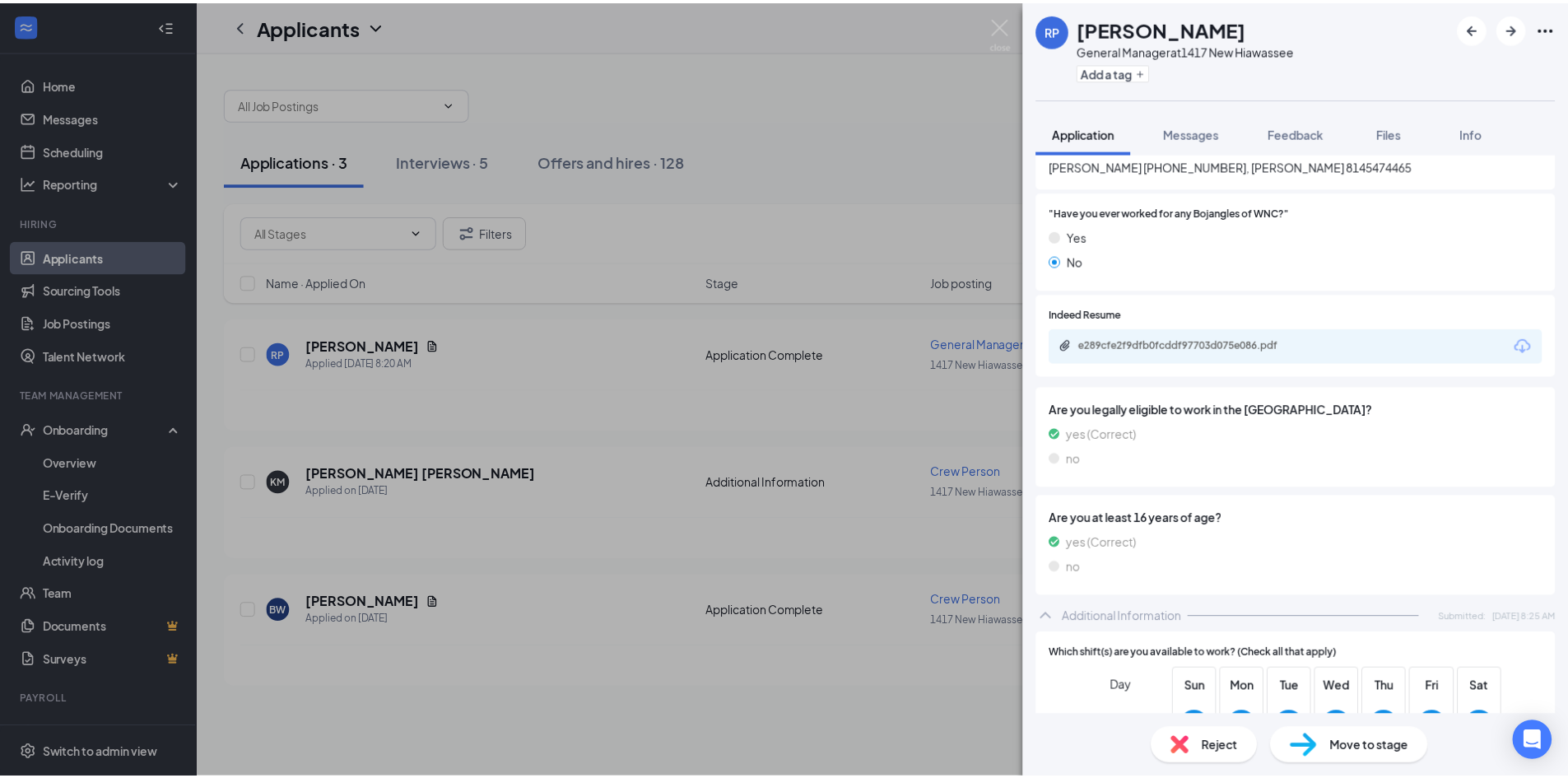
scroll to position [376, 0]
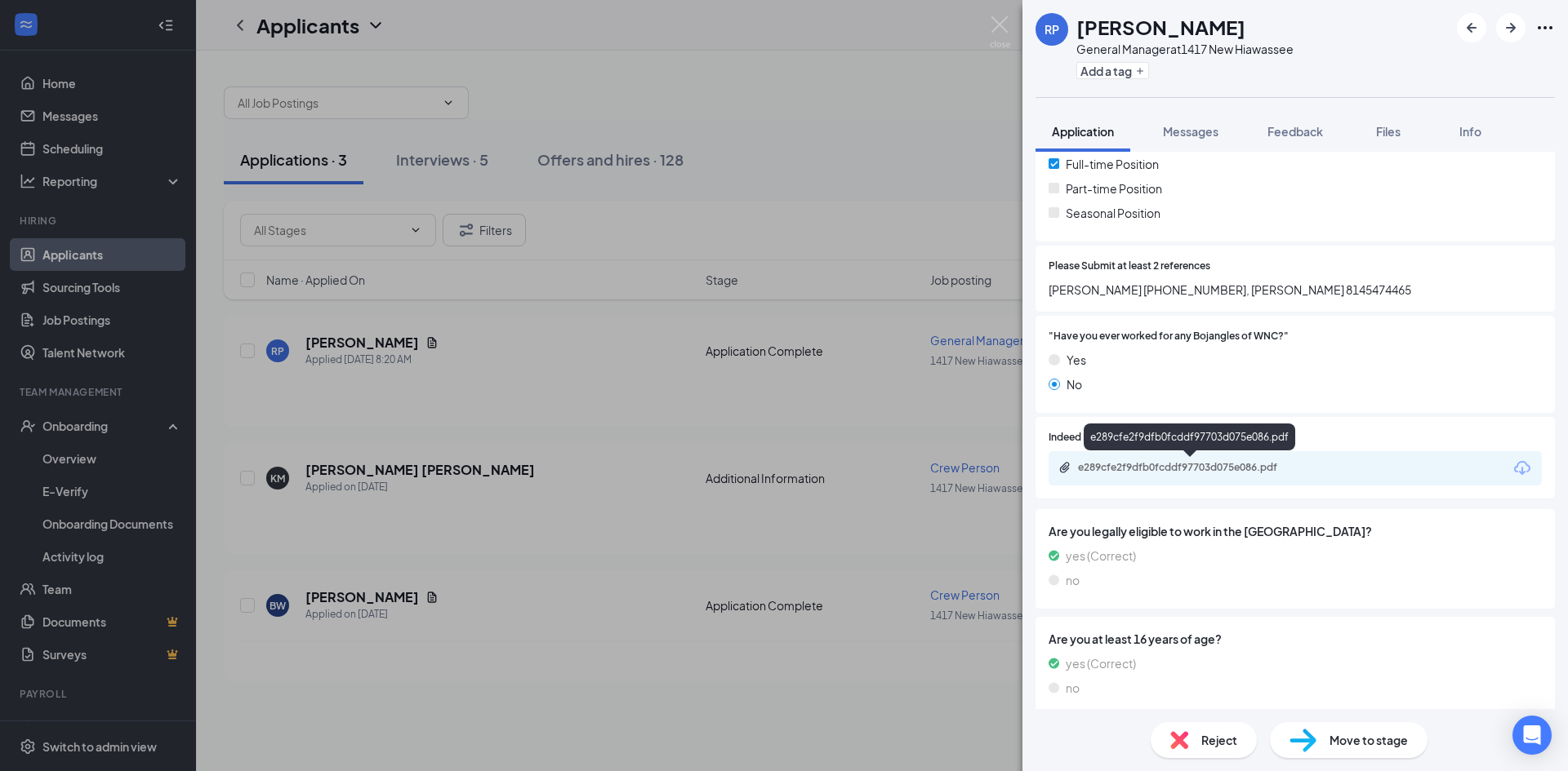
click at [1208, 464] on div "e289cfe2f9dfb0fcddf97703d075e086.pdf" at bounding box center [1192, 468] width 229 height 13
click at [1004, 16] on img at bounding box center [999, 32] width 21 height 32
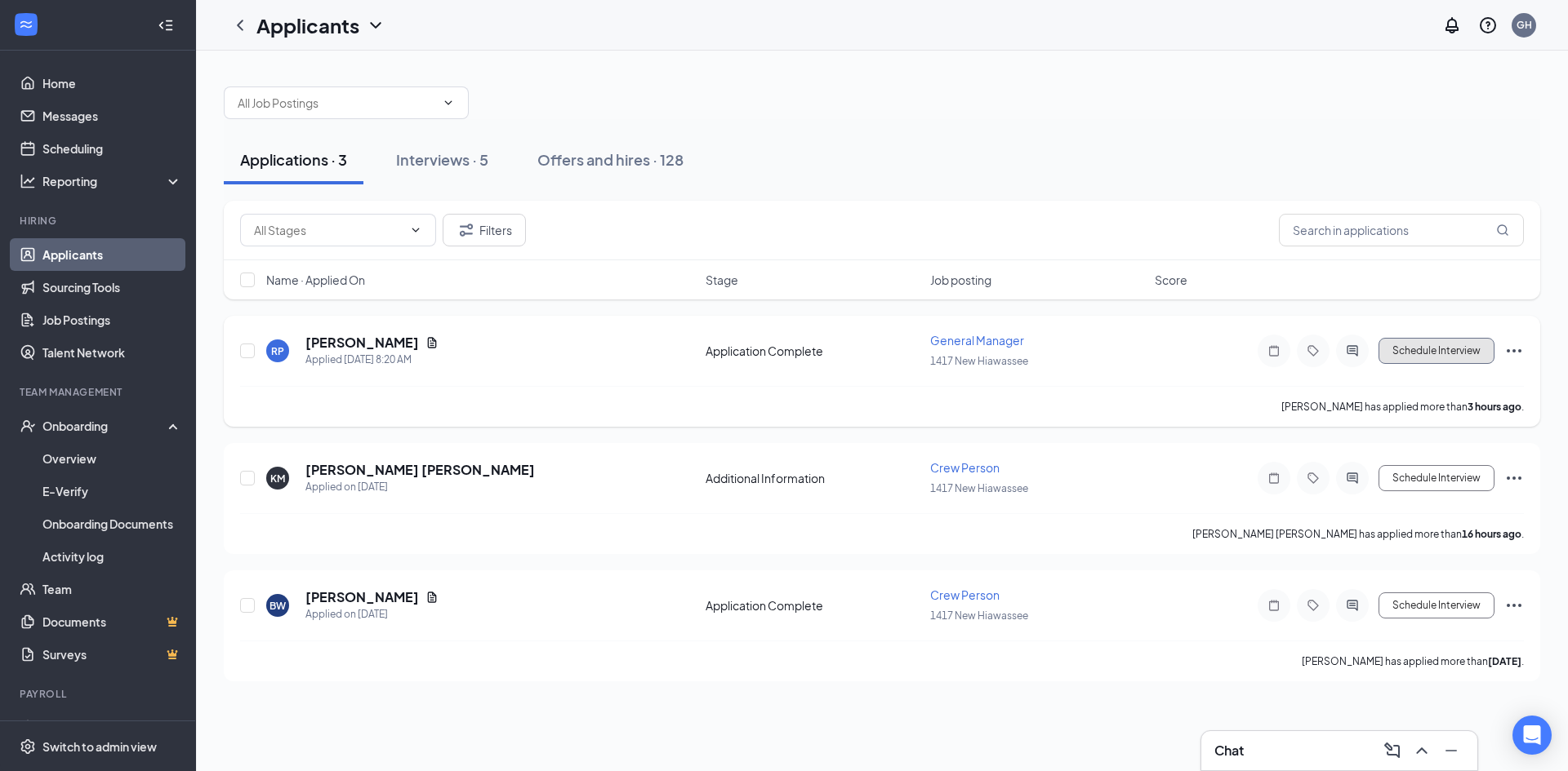
click at [1456, 355] on button "Schedule Interview" at bounding box center [1437, 350] width 116 height 26
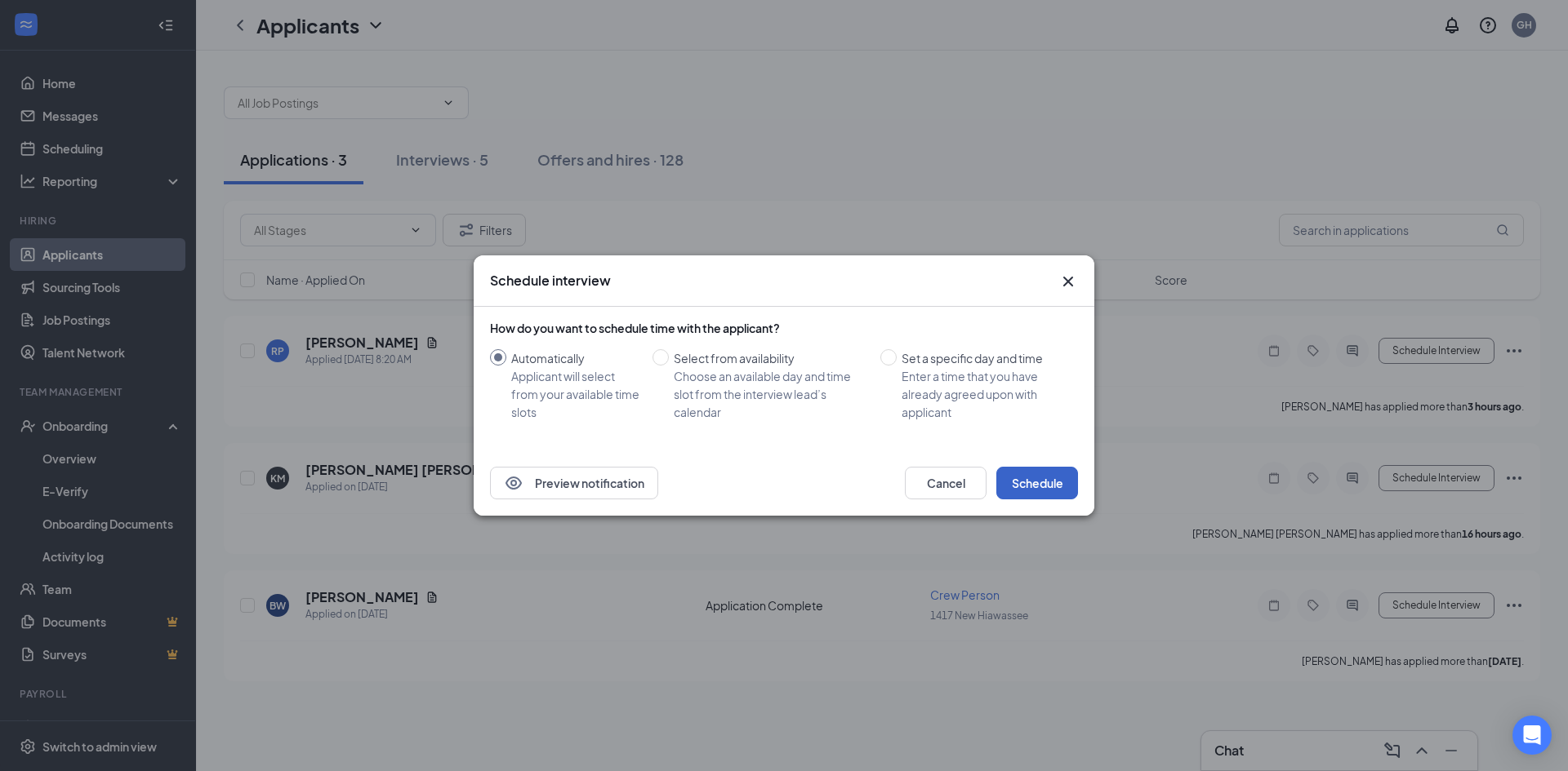
click at [1054, 491] on button "Schedule" at bounding box center [1037, 483] width 81 height 33
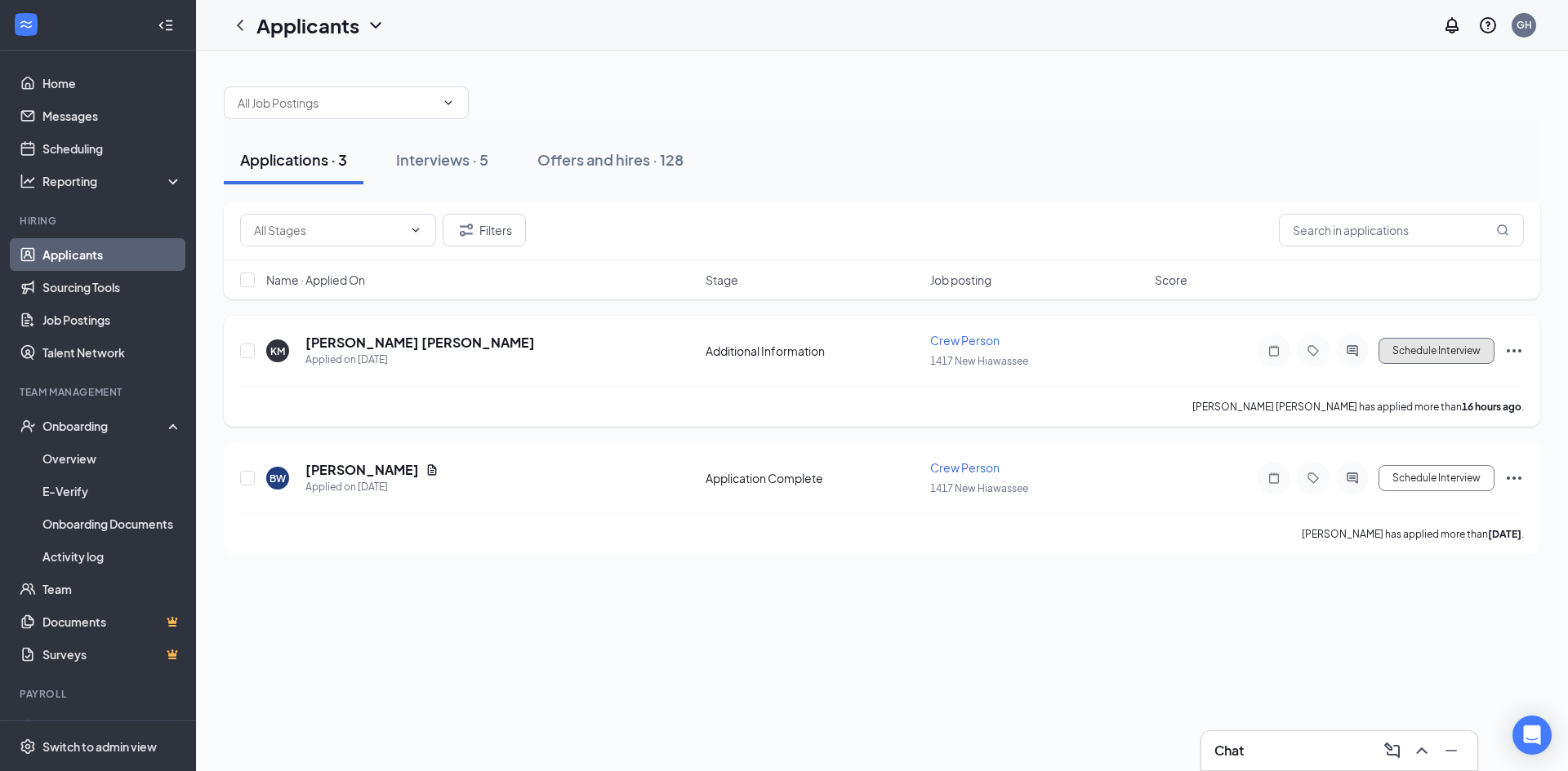
click at [1413, 351] on button "Schedule Interview" at bounding box center [1437, 350] width 116 height 26
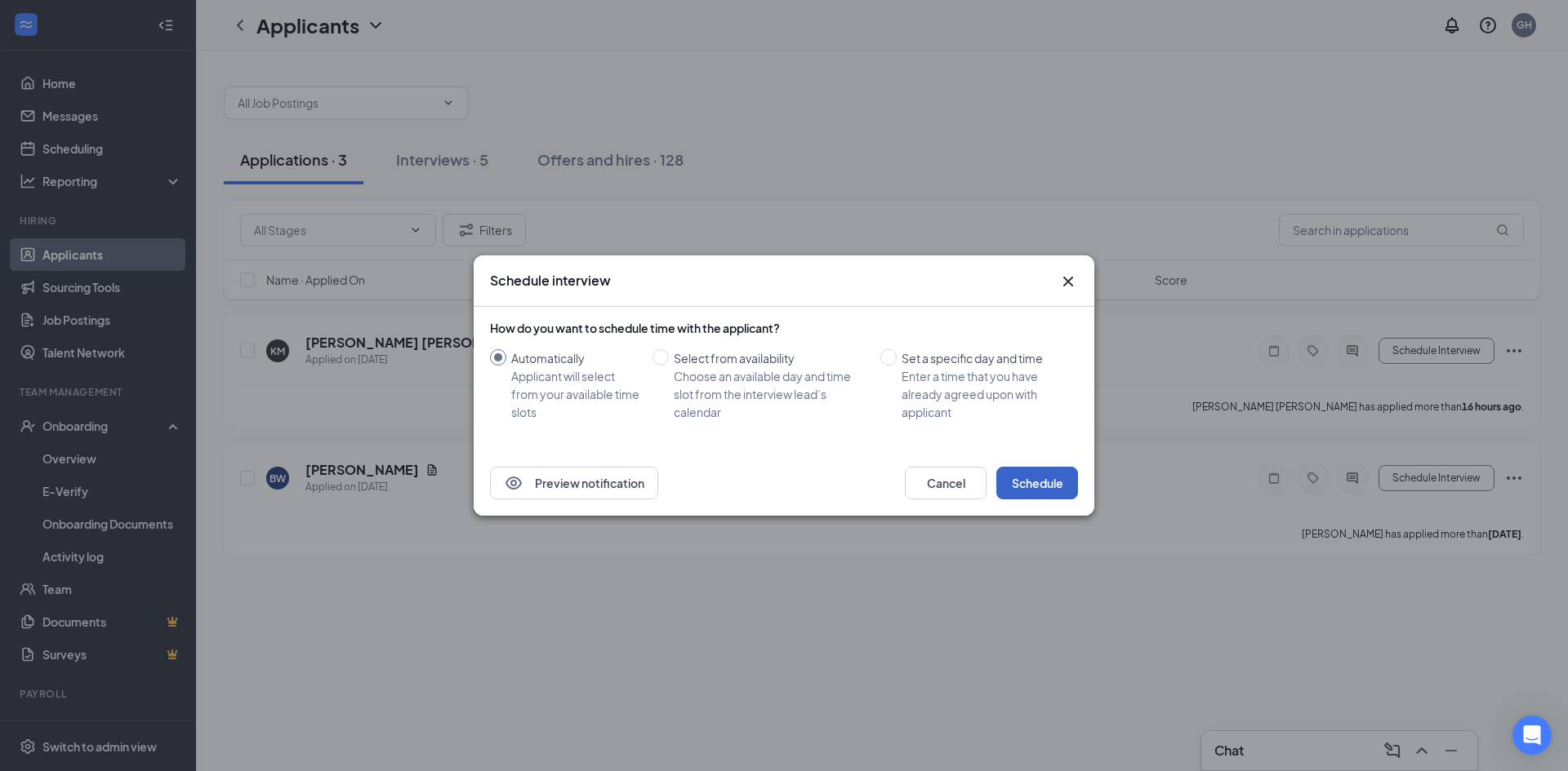
click at [1020, 471] on button "Schedule" at bounding box center [1037, 483] width 81 height 33
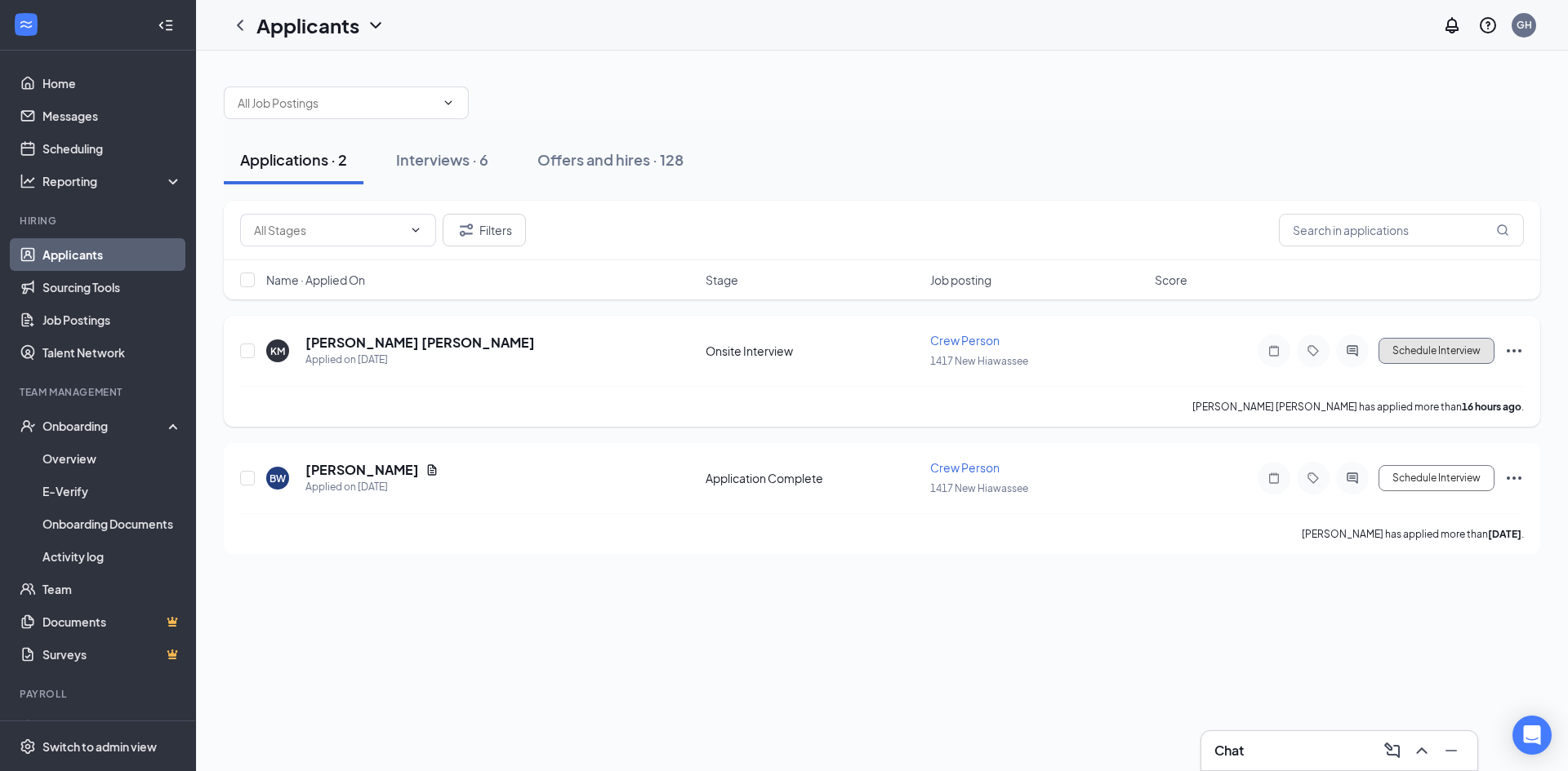
click at [1423, 355] on button "Schedule Interview" at bounding box center [1437, 350] width 116 height 26
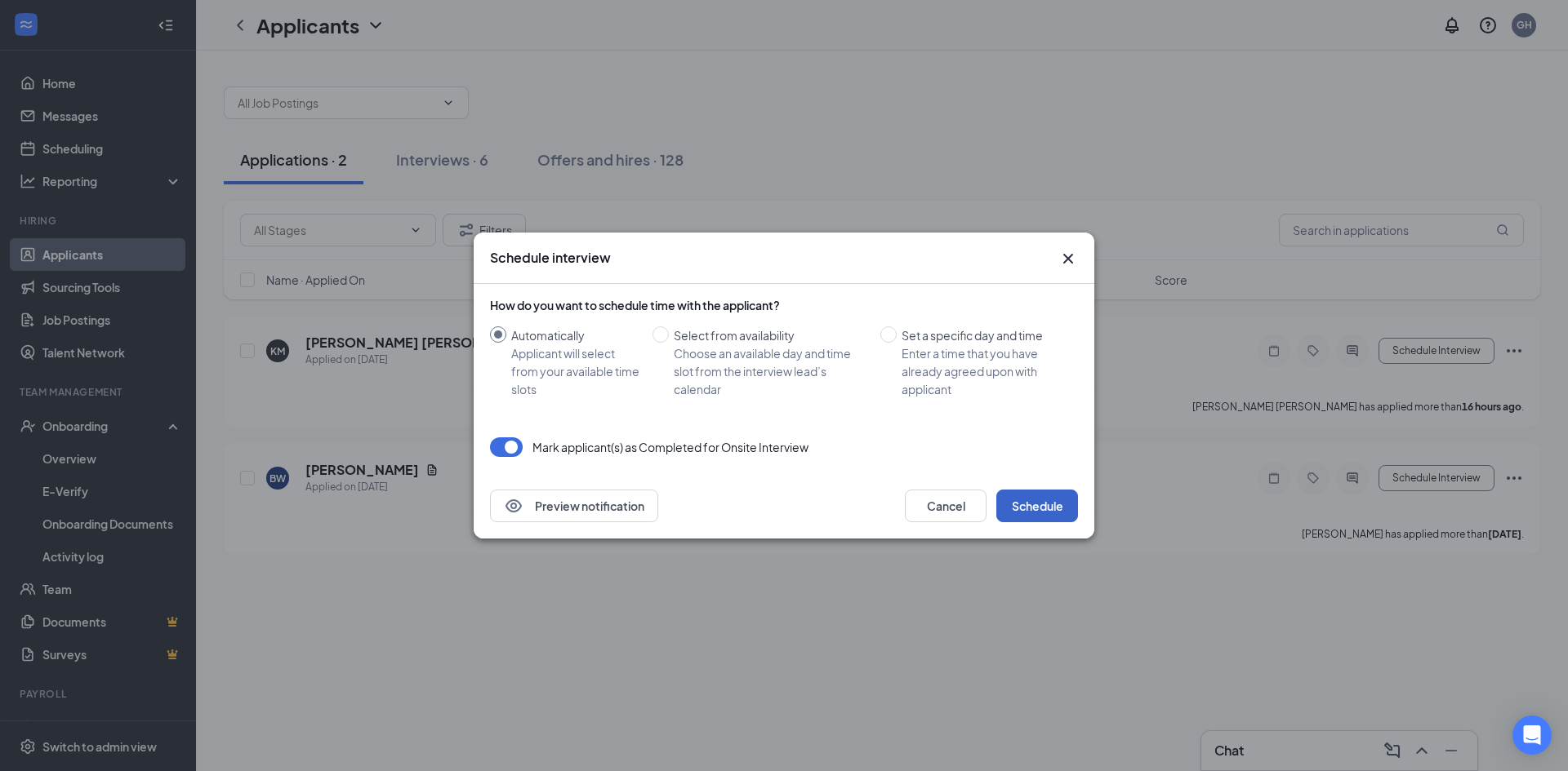
click at [1043, 495] on button "Schedule" at bounding box center [1037, 506] width 81 height 33
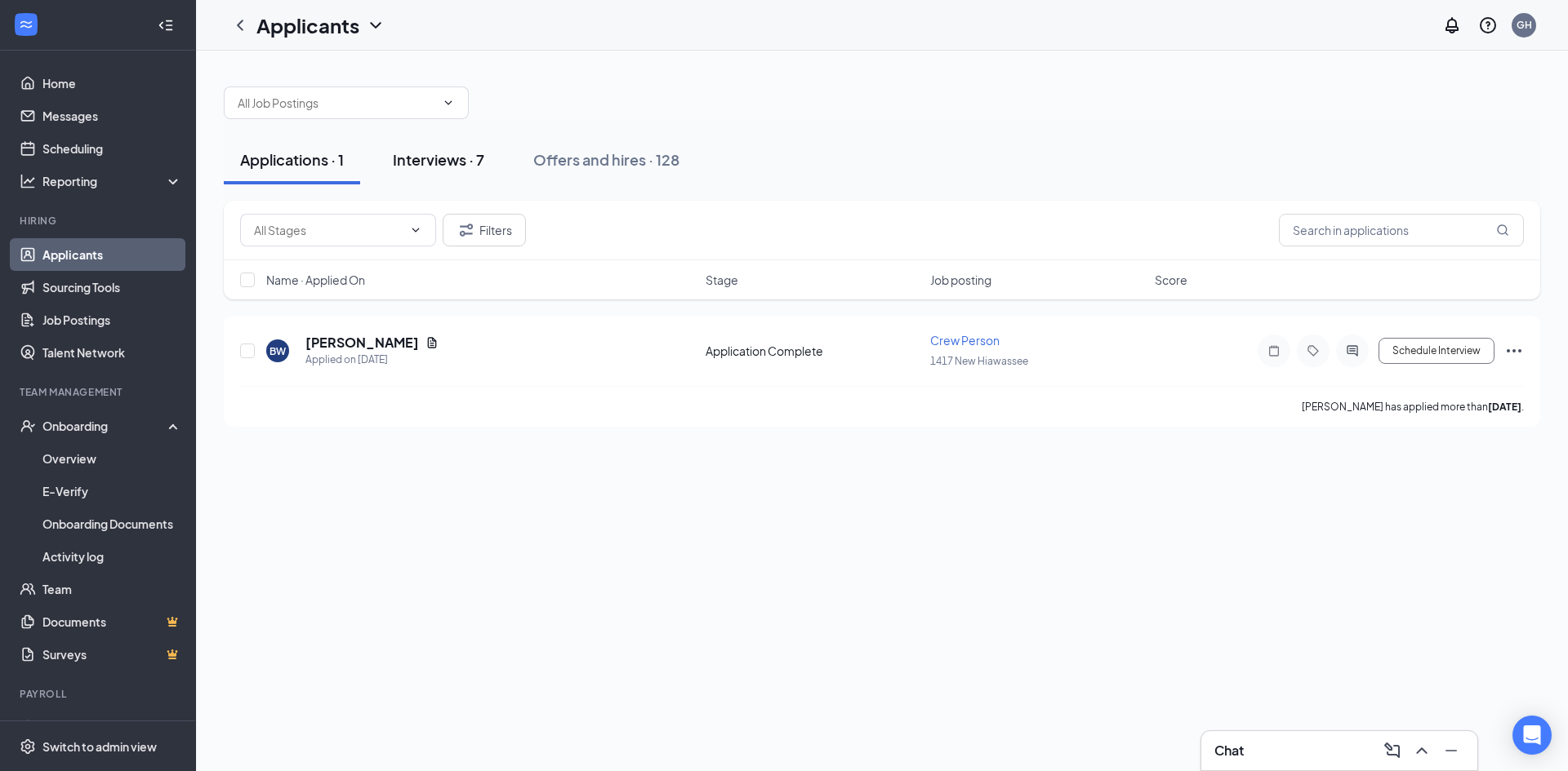
click at [450, 161] on div "Interviews · 7" at bounding box center [438, 159] width 91 height 21
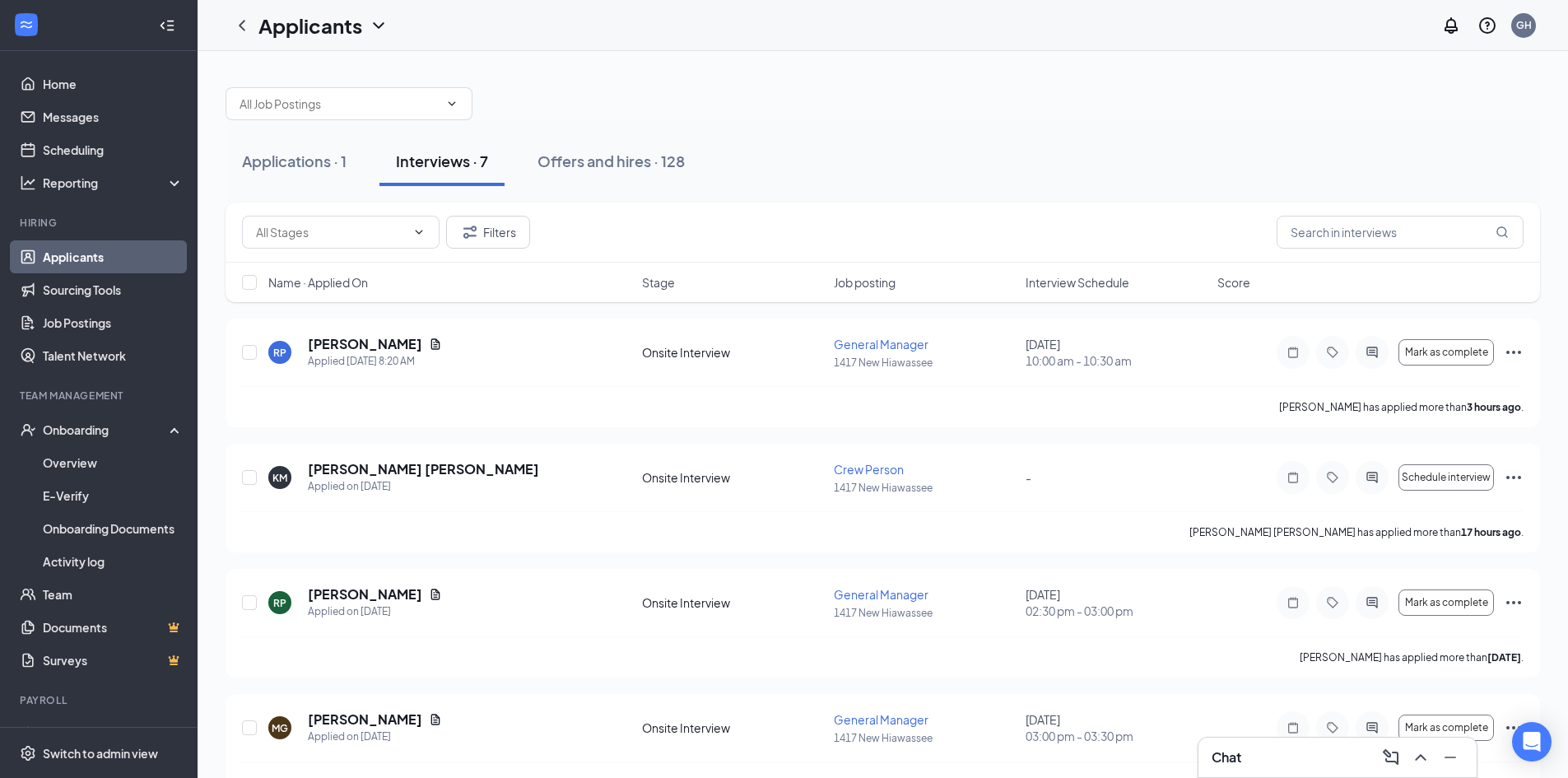
click at [151, 26] on div at bounding box center [167, 26] width 33 height 33
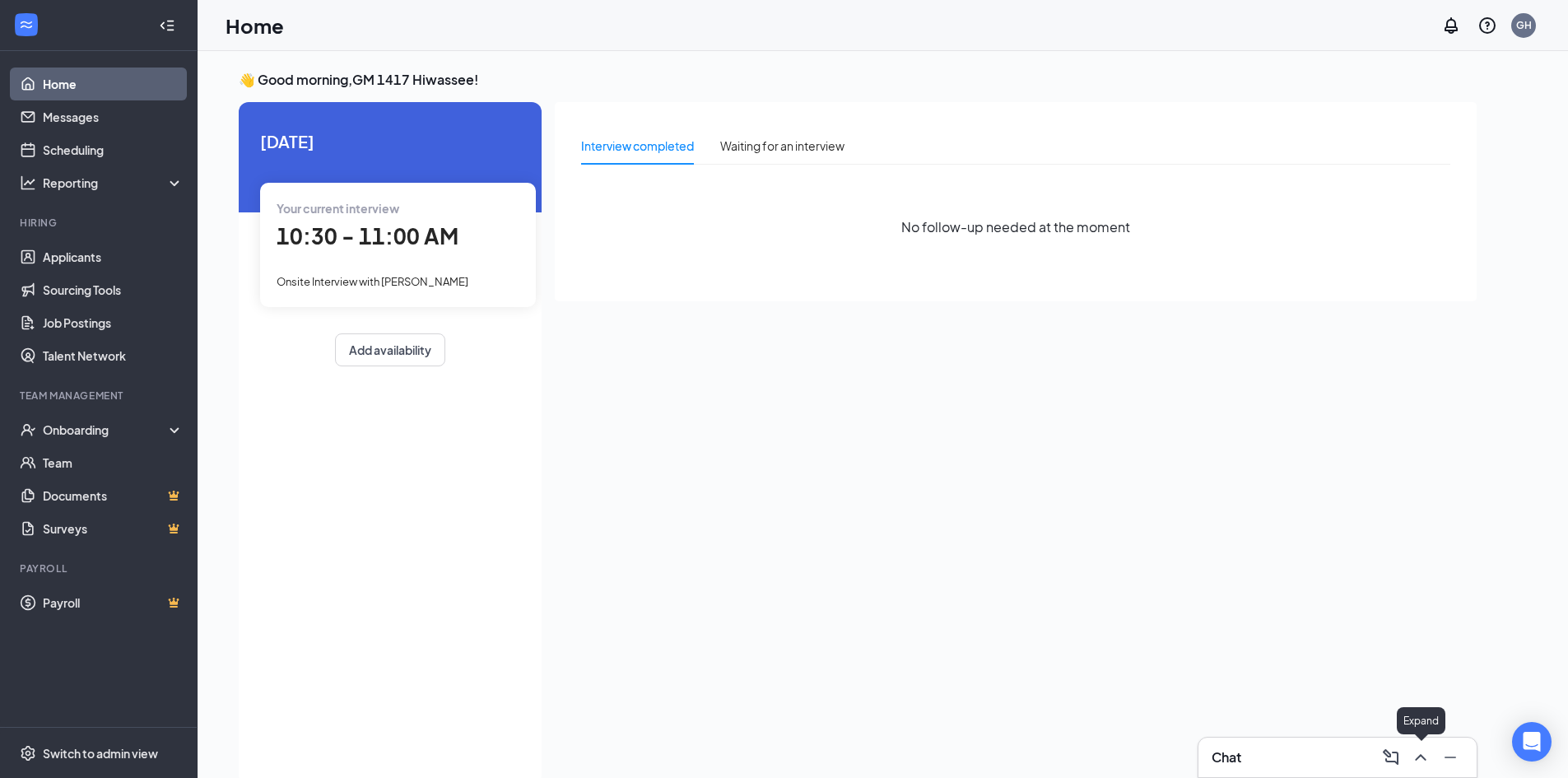
click at [1421, 758] on icon "ChevronUp" at bounding box center [1421, 758] width 20 height 20
